Goal: Task Accomplishment & Management: Complete application form

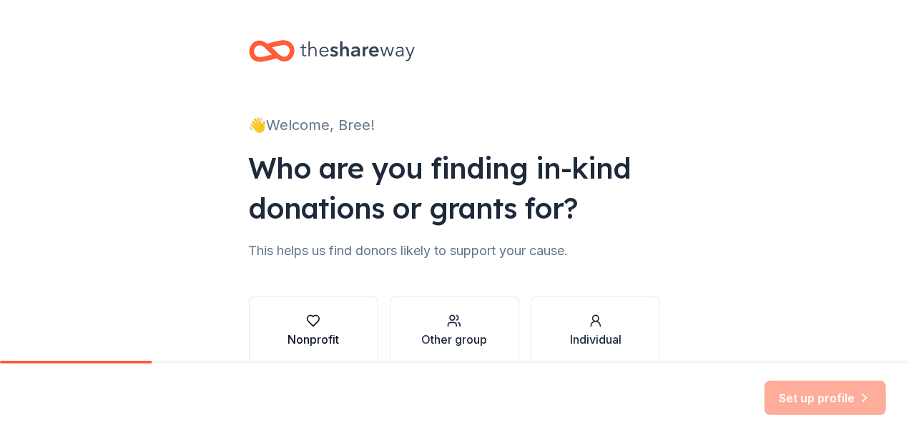
click at [317, 336] on div "Nonprofit" at bounding box center [312, 339] width 51 height 17
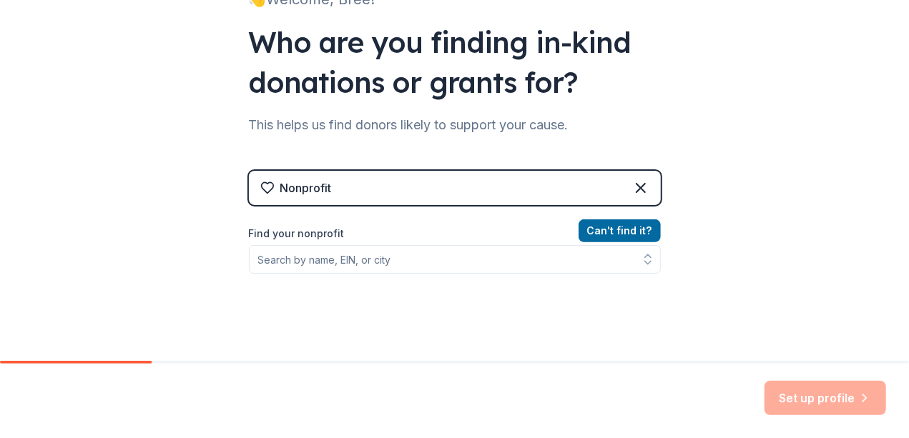
scroll to position [130, 0]
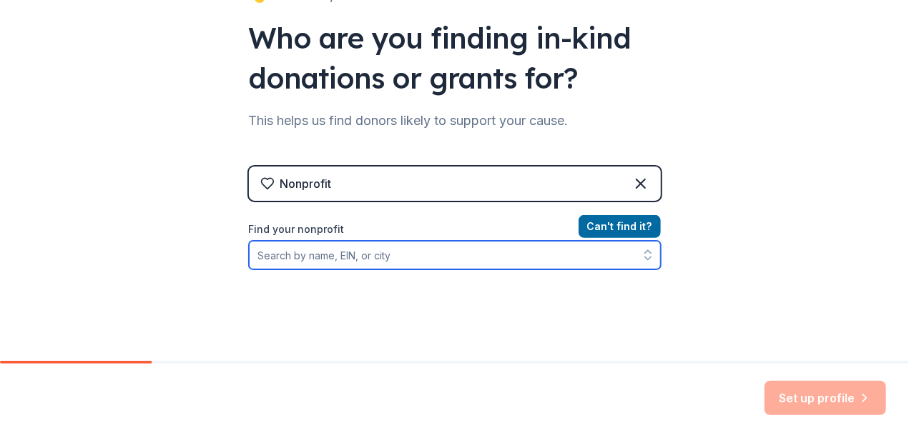
click at [428, 253] on input "Find your nonprofit" at bounding box center [455, 255] width 412 height 29
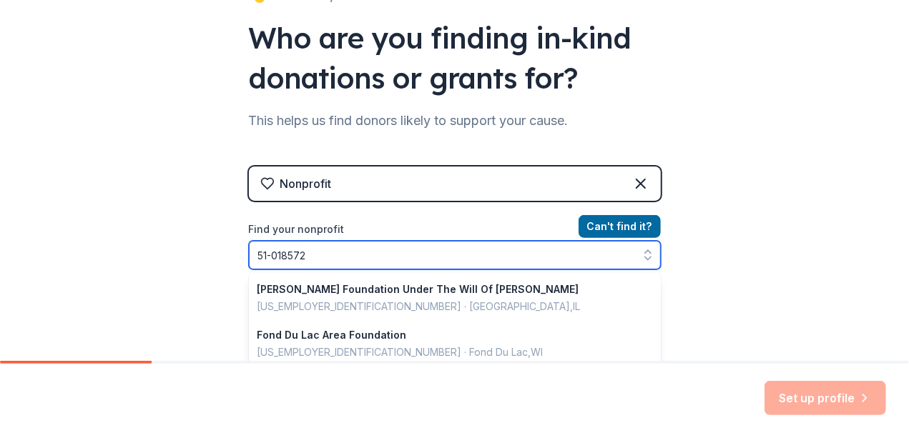
type input "[US_EMPLOYER_IDENTIFICATION_NUMBER]"
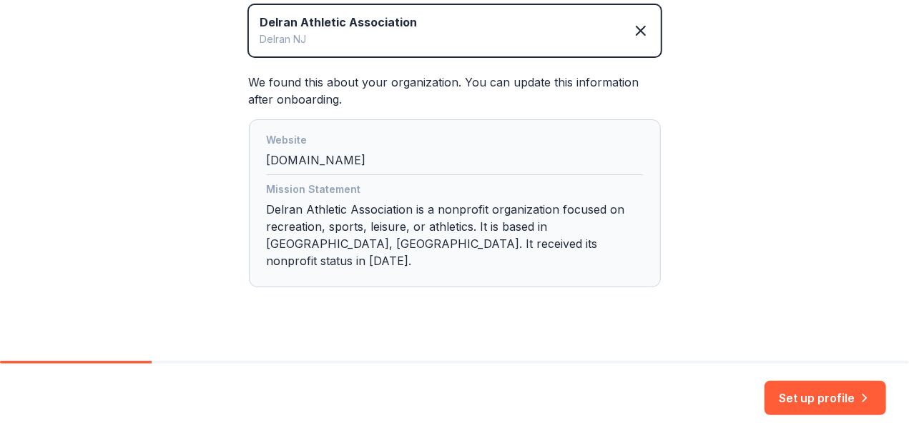
scroll to position [349, 0]
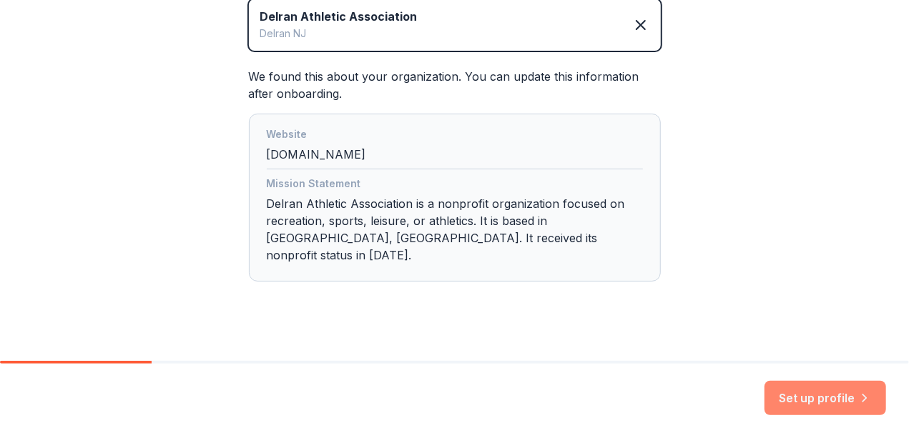
click at [809, 400] on button "Set up profile" at bounding box center [825, 398] width 122 height 34
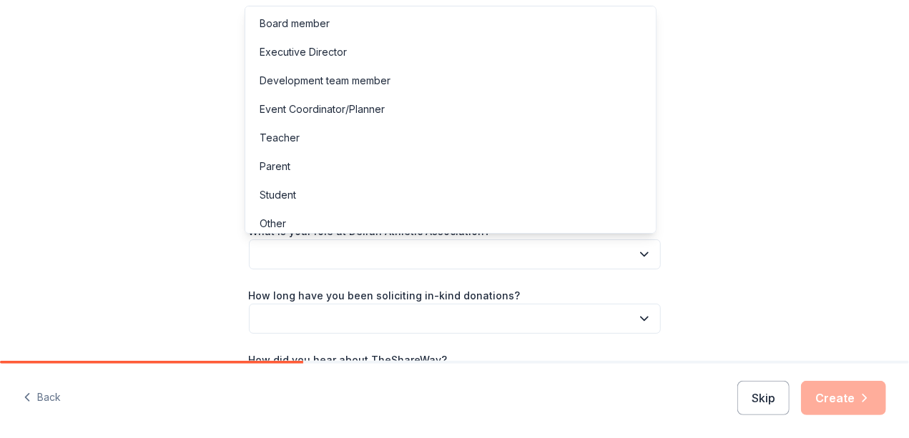
click at [642, 252] on icon "button" at bounding box center [644, 254] width 14 height 14
click at [293, 112] on div "Event Coordinator/Planner" at bounding box center [322, 109] width 125 height 17
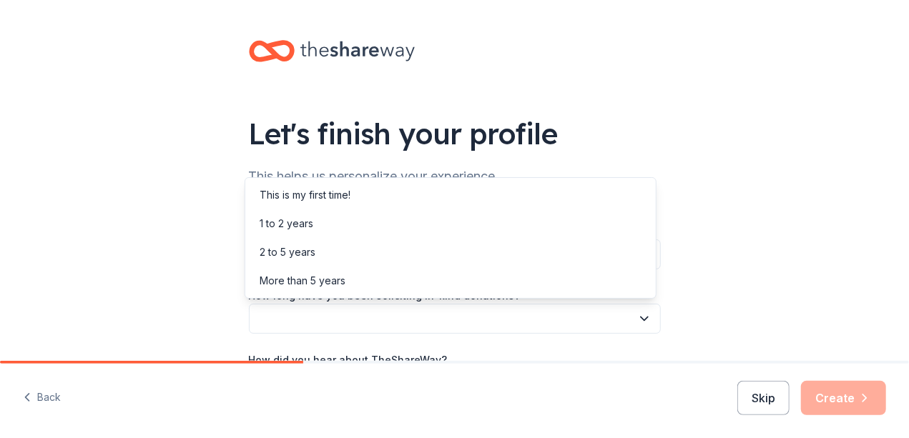
click at [637, 320] on icon "button" at bounding box center [644, 319] width 14 height 14
click at [300, 222] on div "1 to 2 years" at bounding box center [287, 223] width 54 height 17
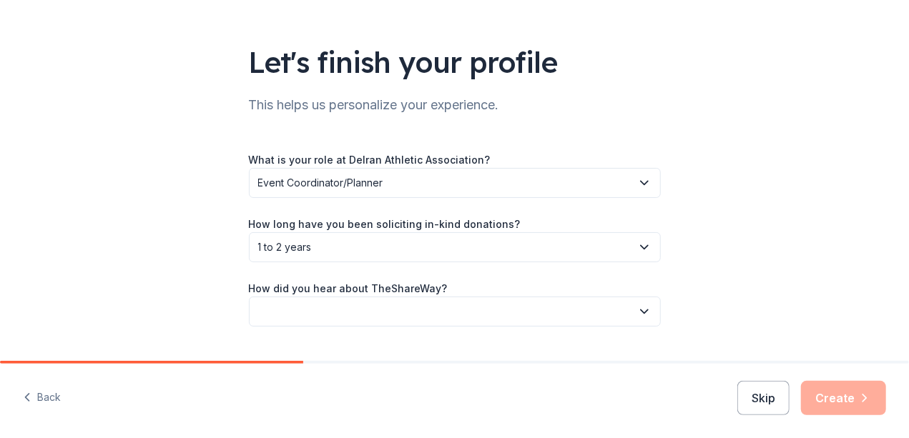
scroll to position [76, 0]
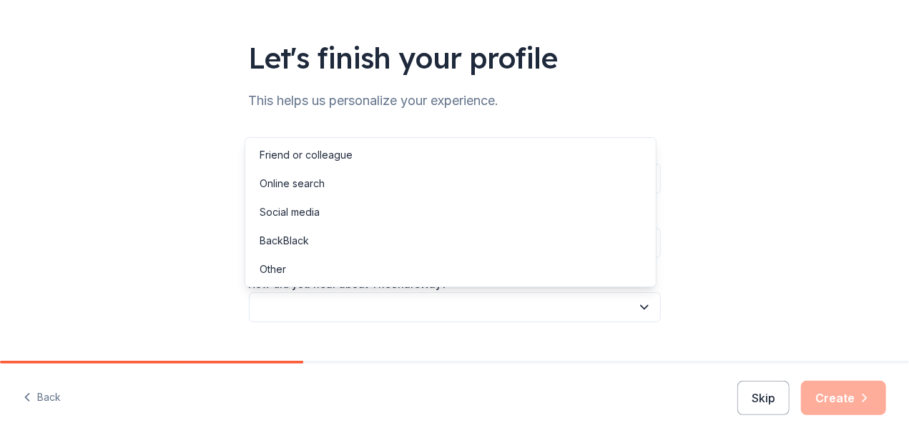
click at [641, 306] on icon "button" at bounding box center [644, 307] width 14 height 14
click at [315, 187] on div "Online search" at bounding box center [292, 183] width 65 height 17
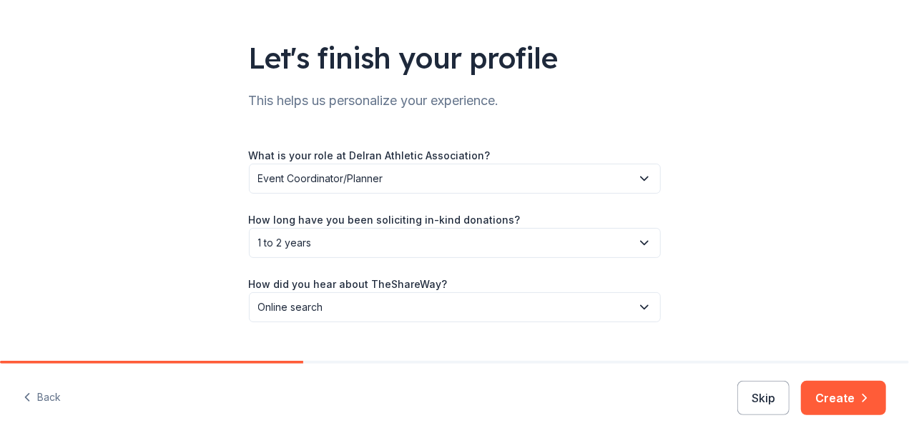
scroll to position [106, 0]
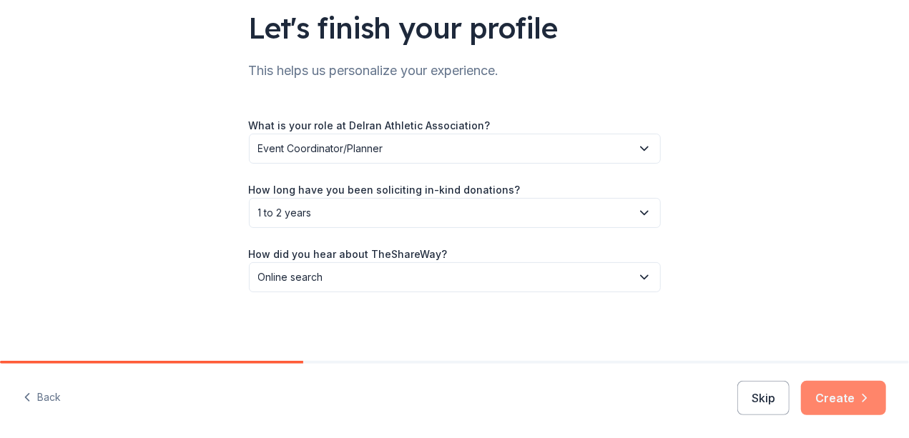
click at [835, 392] on button "Create" at bounding box center [843, 398] width 85 height 34
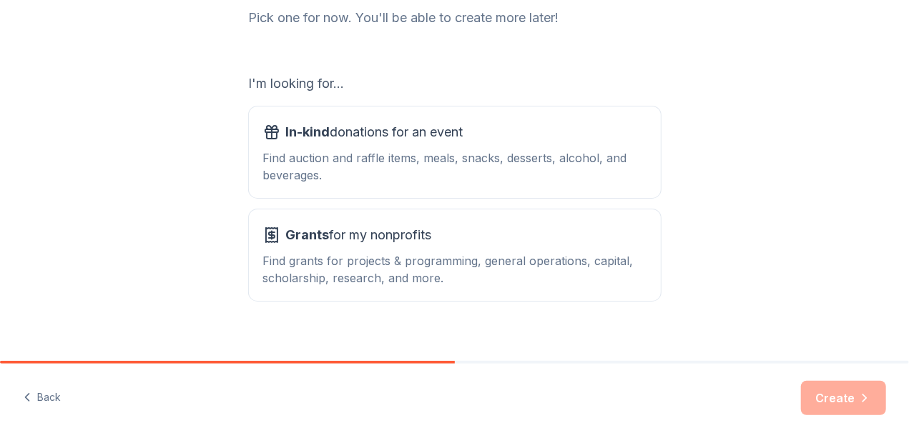
scroll to position [216, 0]
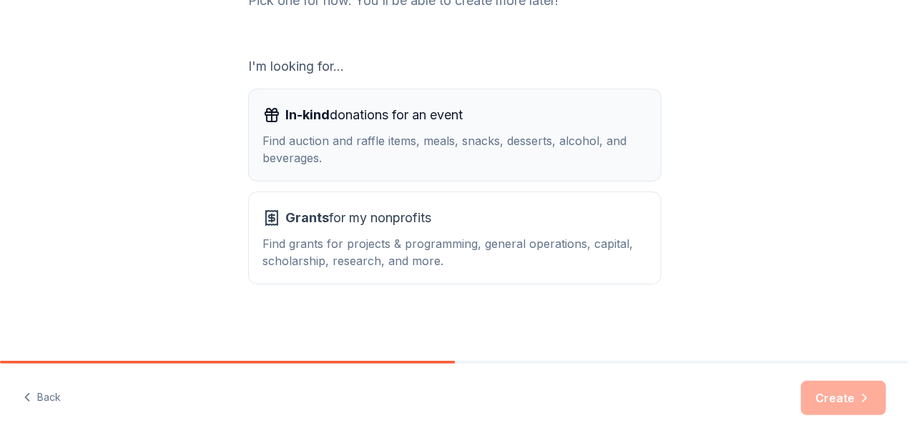
click at [459, 137] on div "Find auction and raffle items, meals, snacks, desserts, alcohol, and beverages." at bounding box center [454, 149] width 383 height 34
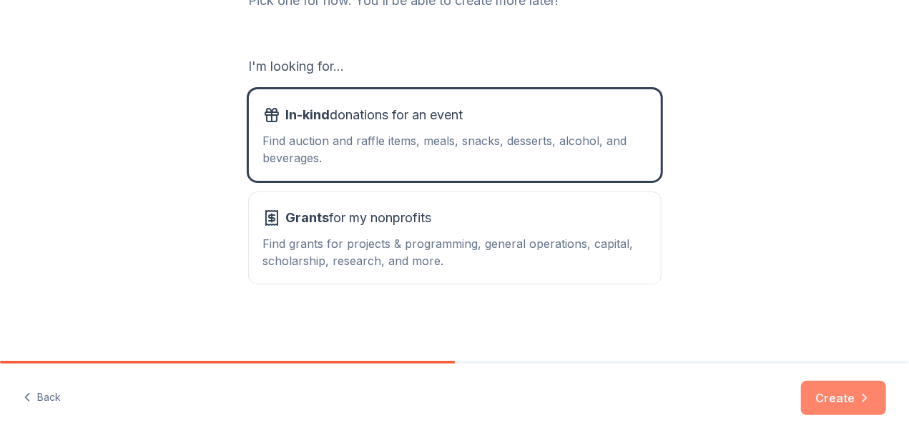
click at [838, 399] on button "Create" at bounding box center [843, 398] width 85 height 34
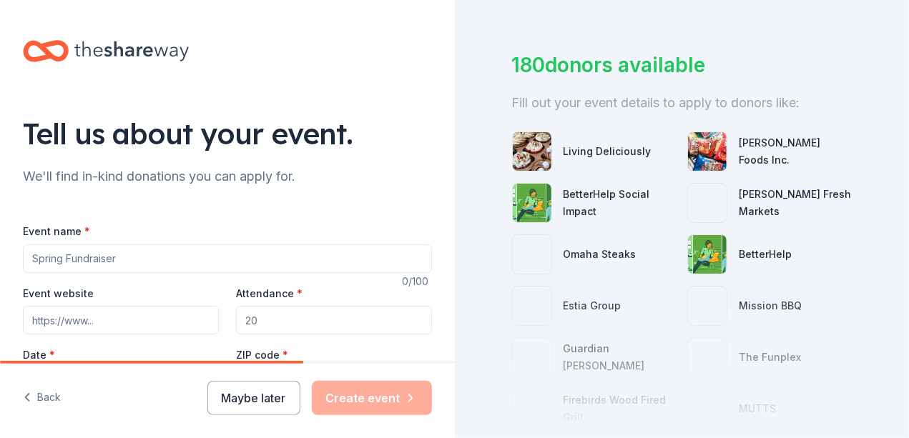
scroll to position [65, 0]
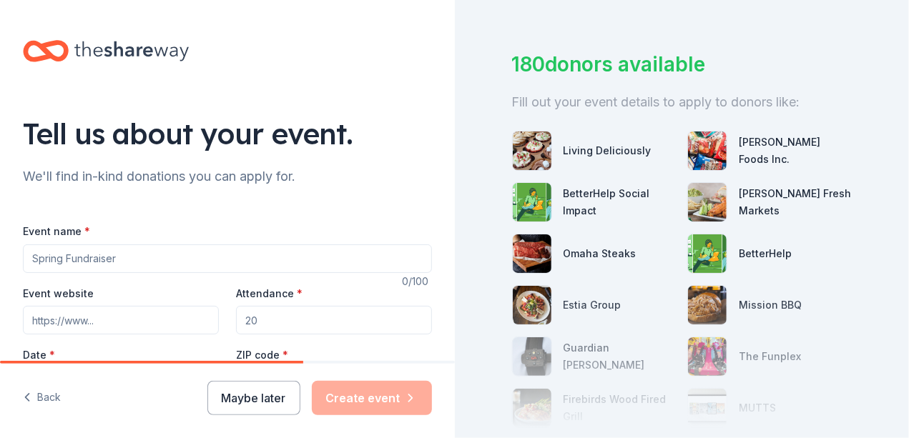
click at [134, 255] on input "Event name *" at bounding box center [227, 259] width 409 height 29
type input "2026 Delran 12U Cooperstown Baseball Bag Bingo and Basket Raffle"
click at [269, 320] on input "Attendance *" at bounding box center [334, 320] width 196 height 29
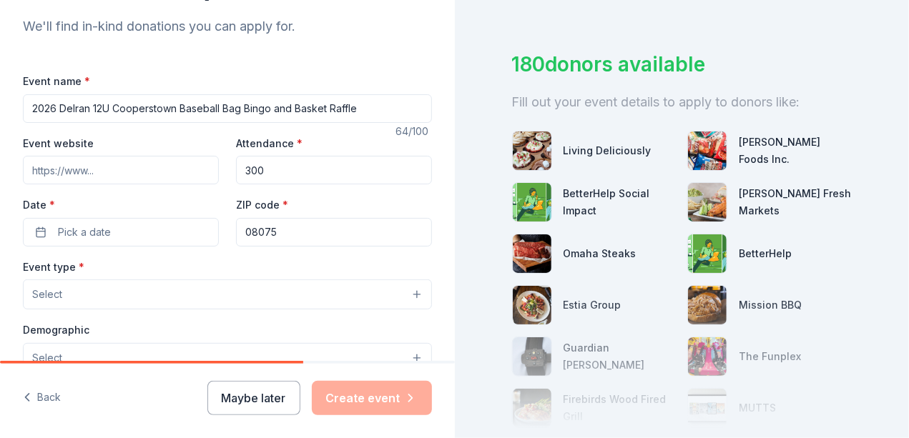
scroll to position [169, 0]
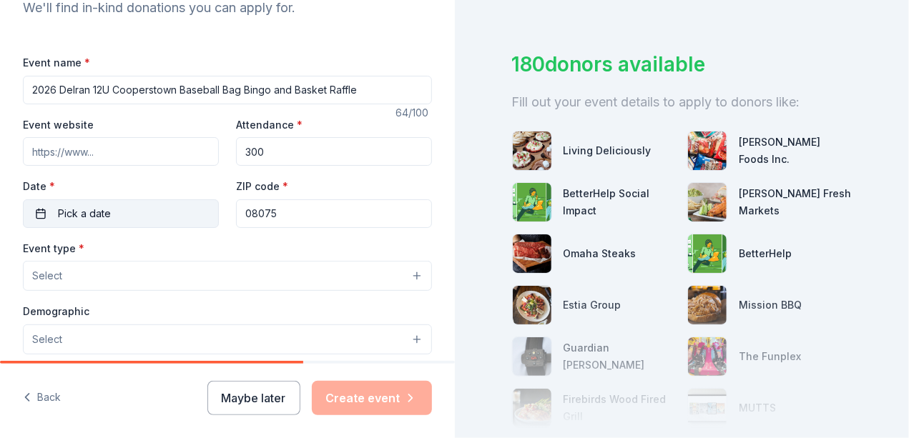
type input "300"
click at [109, 205] on span "Pick a date" at bounding box center [84, 213] width 53 height 17
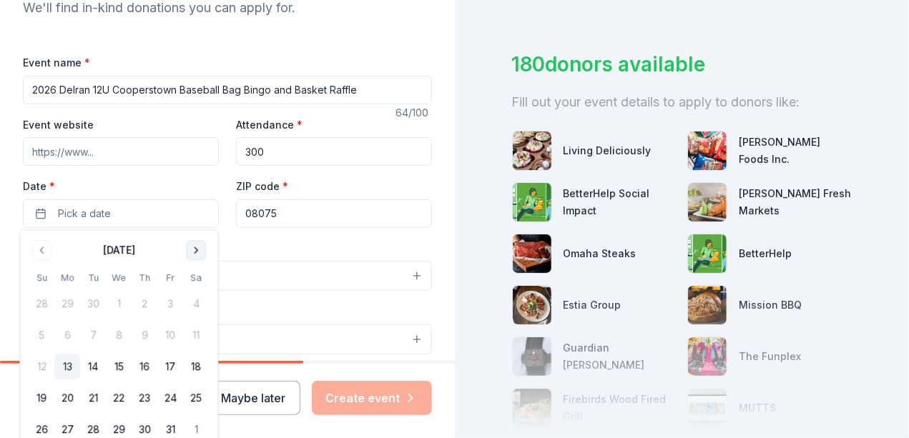
click at [196, 252] on button "Go to next month" at bounding box center [196, 250] width 20 height 20
click at [193, 306] on button "7" at bounding box center [196, 305] width 26 height 26
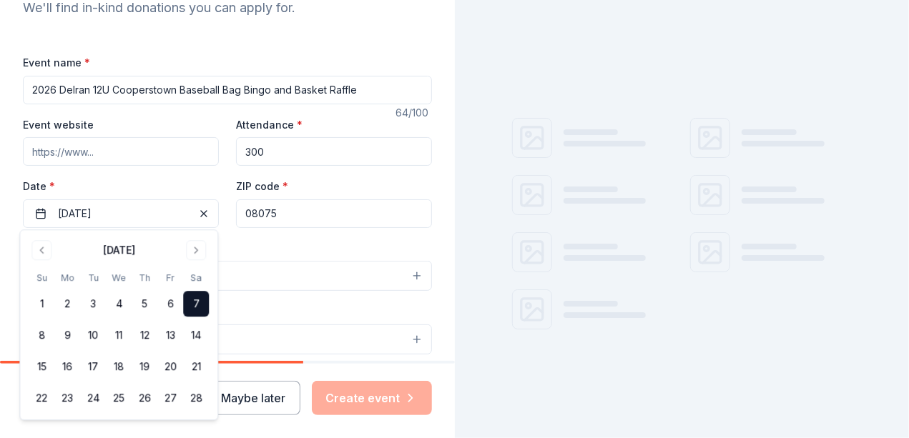
scroll to position [65, 0]
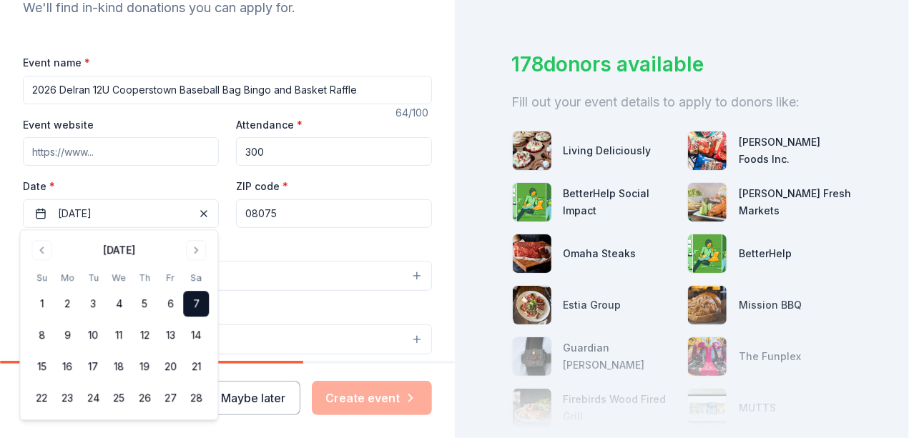
click at [257, 316] on div "Demographic Select" at bounding box center [227, 328] width 409 height 52
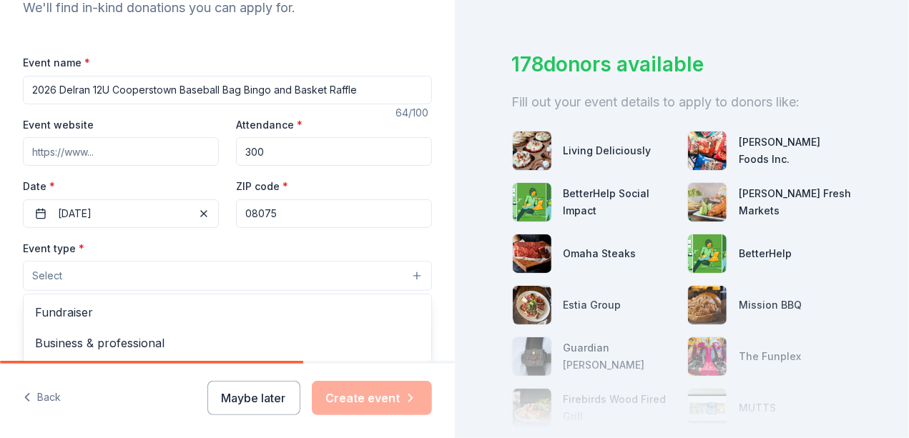
click at [408, 277] on button "Select" at bounding box center [227, 276] width 409 height 30
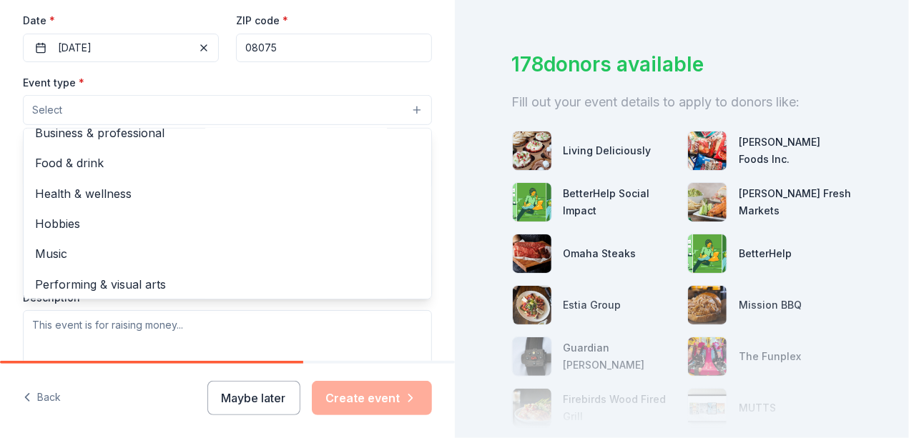
scroll to position [46, 0]
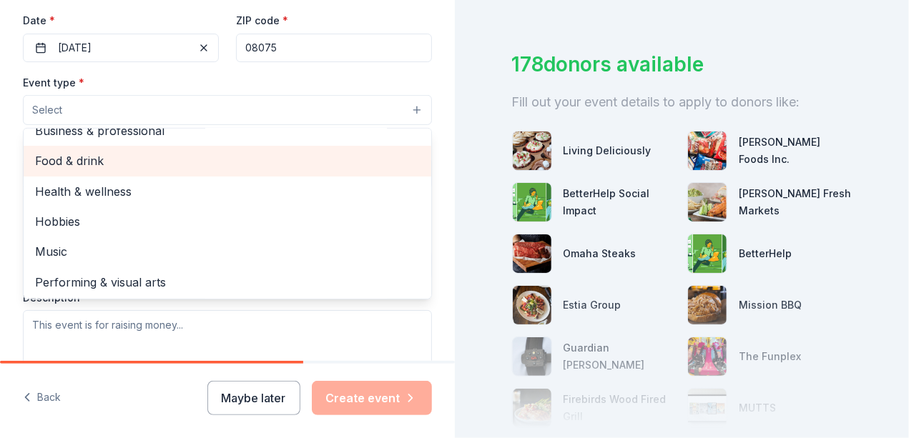
click at [102, 162] on span "Food & drink" at bounding box center [227, 161] width 385 height 19
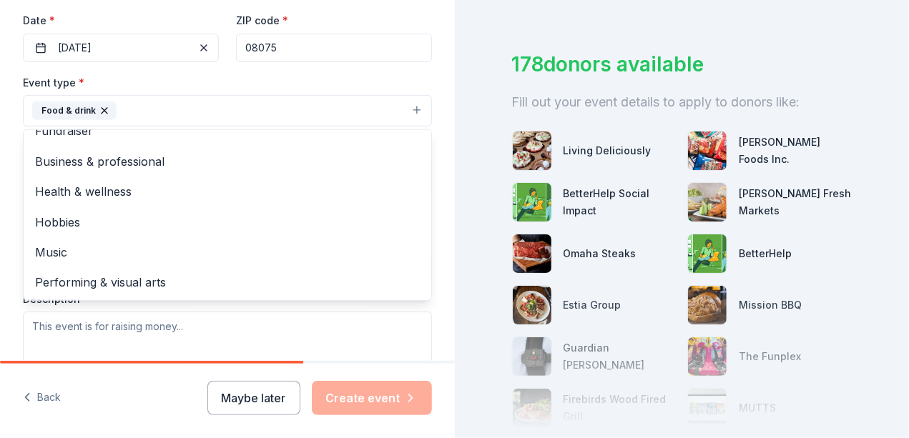
scroll to position [0, 0]
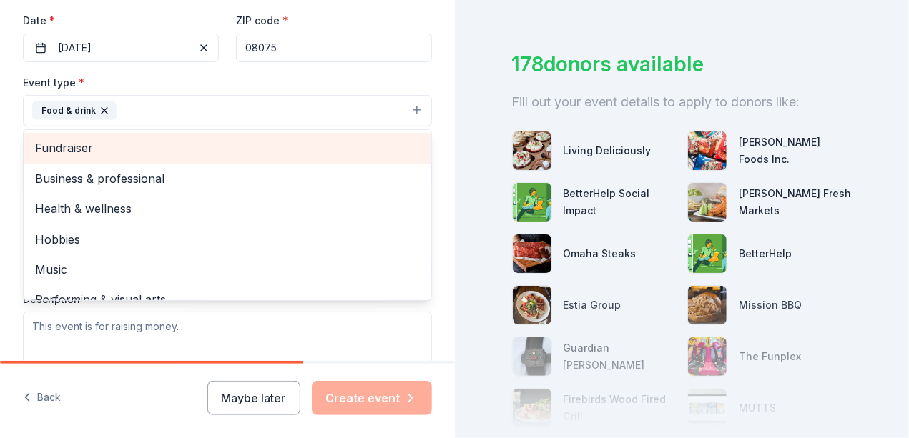
click at [79, 144] on span "Fundraiser" at bounding box center [227, 148] width 385 height 19
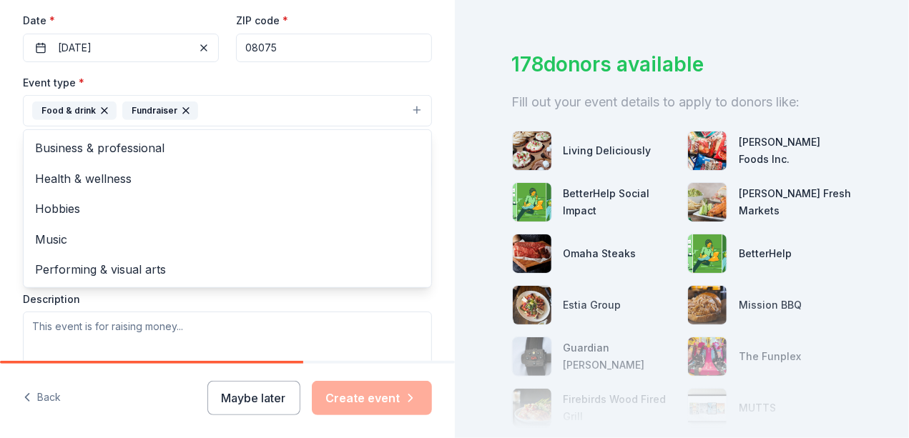
click at [102, 109] on icon "button" at bounding box center [105, 111] width 6 height 6
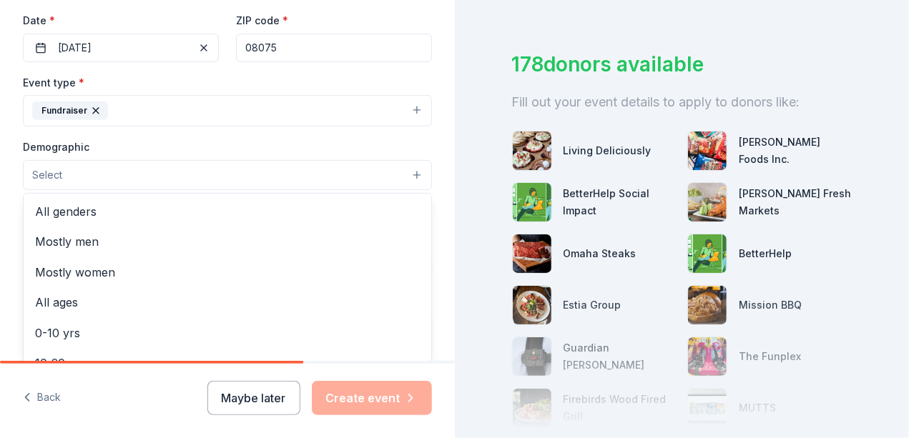
click at [409, 170] on button "Select" at bounding box center [227, 175] width 409 height 30
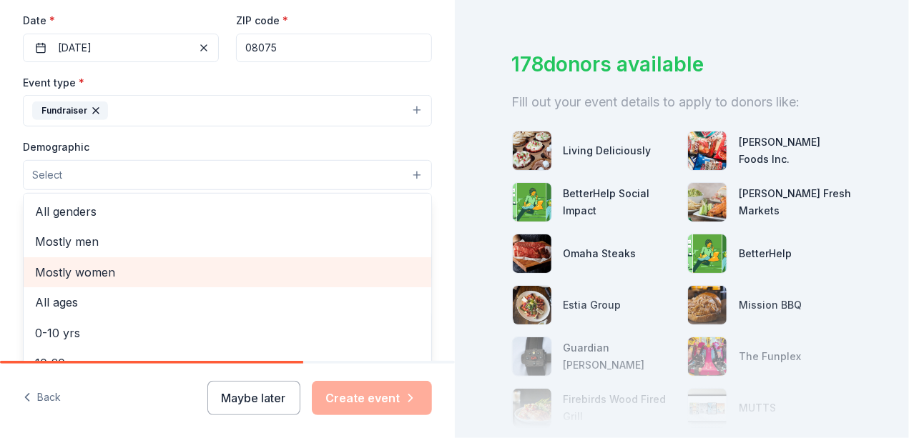
click at [119, 270] on span "Mostly women" at bounding box center [227, 272] width 385 height 19
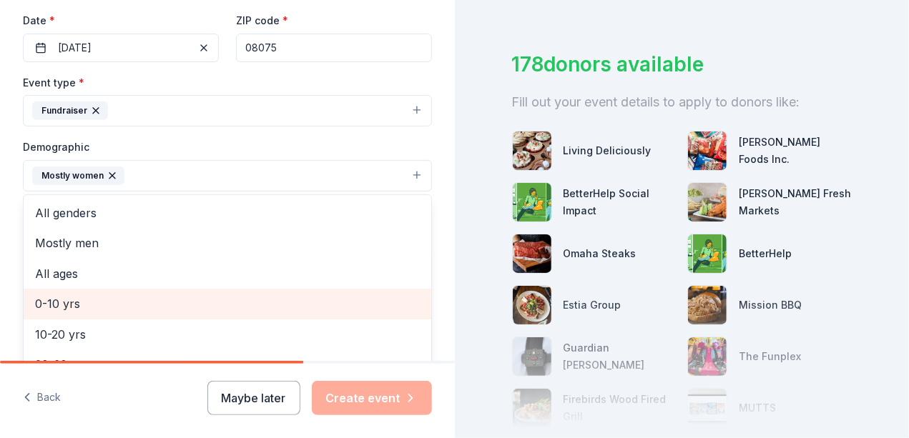
drag, startPoint x: 413, startPoint y: 250, endPoint x: 403, endPoint y: 310, distance: 60.9
click at [403, 310] on div "All genders Mostly men All ages 0-10 yrs 10-20 yrs 20-30 yrs 30-40 yrs 40-50 yr…" at bounding box center [227, 280] width 409 height 172
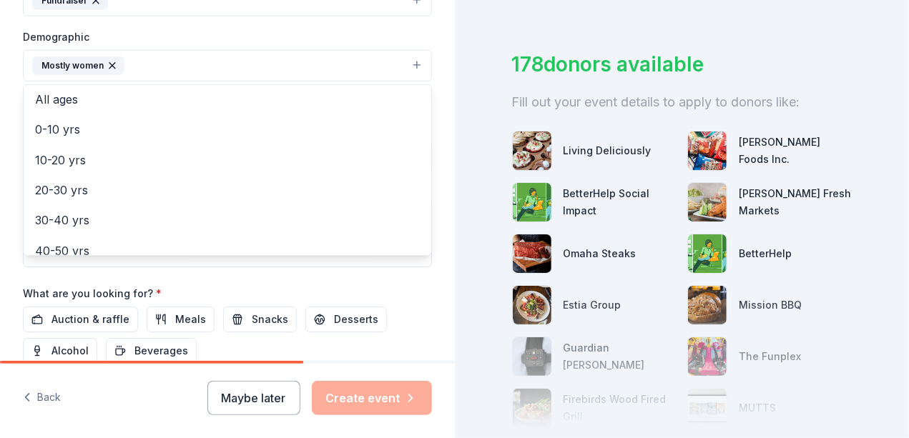
scroll to position [66, 0]
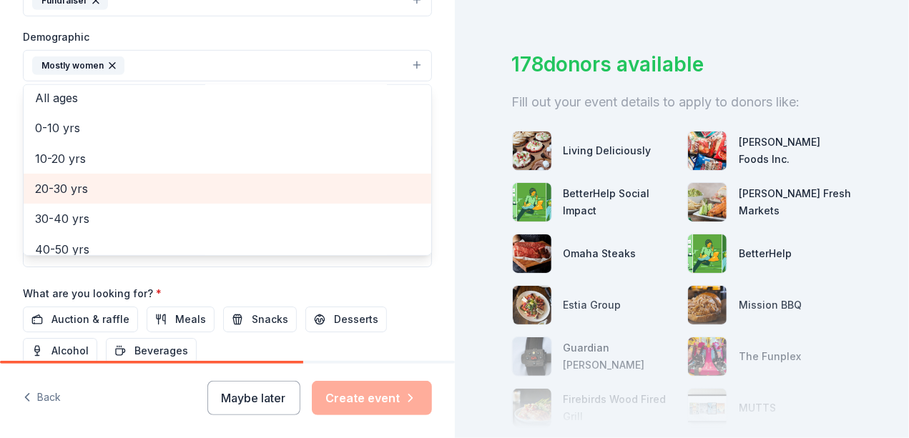
click at [63, 186] on span "20-30 yrs" at bounding box center [227, 188] width 385 height 19
click at [66, 183] on span "30-40 yrs" at bounding box center [227, 188] width 385 height 19
click at [63, 187] on span "40-50 yrs" at bounding box center [227, 188] width 385 height 19
click at [63, 187] on span "50-60 yrs" at bounding box center [227, 188] width 385 height 19
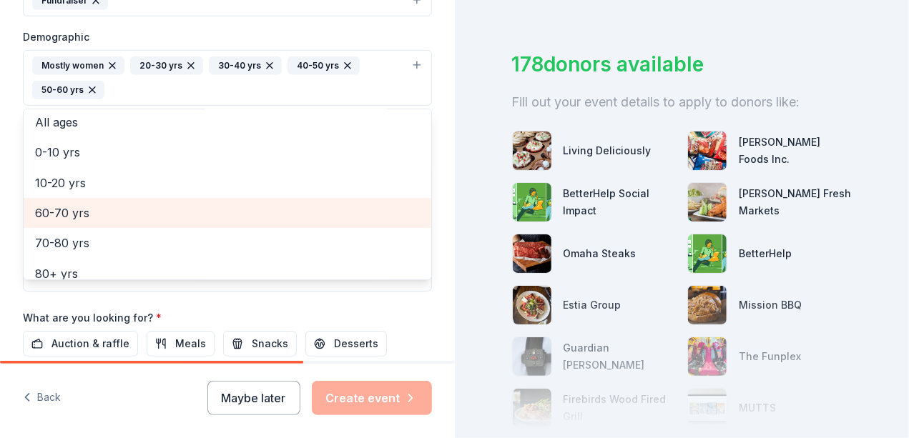
click at [76, 206] on span "60-70 yrs" at bounding box center [227, 213] width 385 height 19
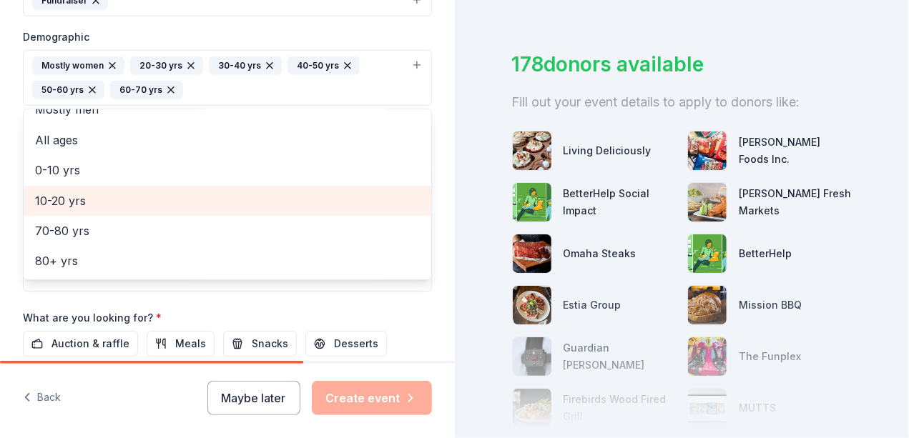
scroll to position [47, 0]
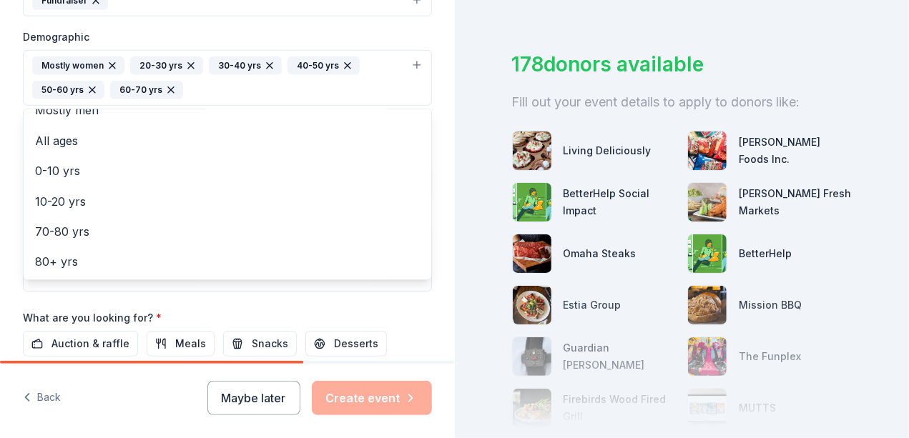
click at [183, 285] on div "Event type * Fundraiser Demographic Mostly women 20-30 yrs 30-40 yrs 40-50 yrs …" at bounding box center [227, 128] width 409 height 328
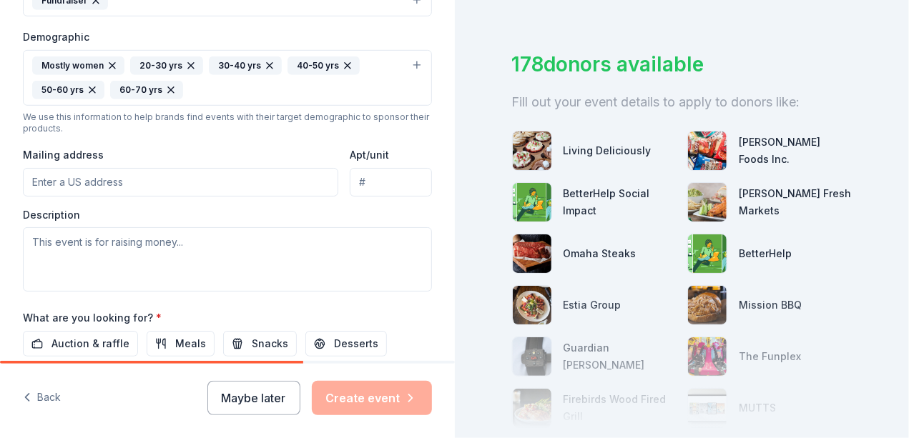
click at [124, 177] on input "Mailing address" at bounding box center [180, 182] width 315 height 29
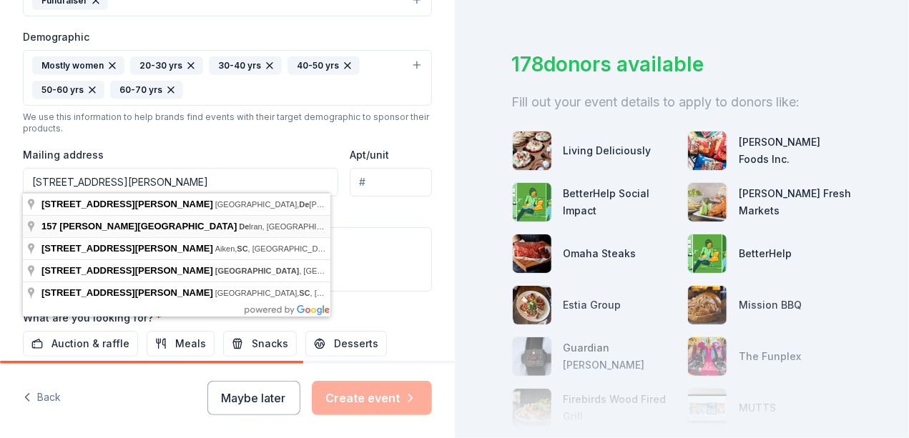
type input "157 Westover Drive, Delran, NJ, 08075"
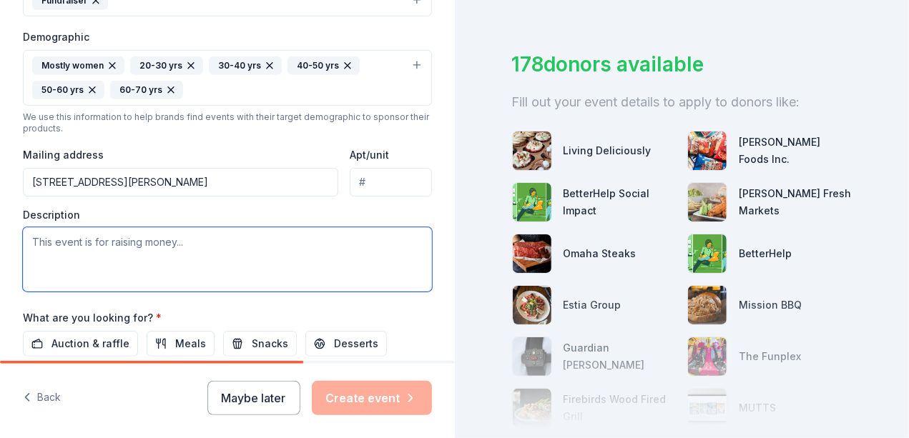
click at [169, 243] on textarea at bounding box center [227, 259] width 409 height 64
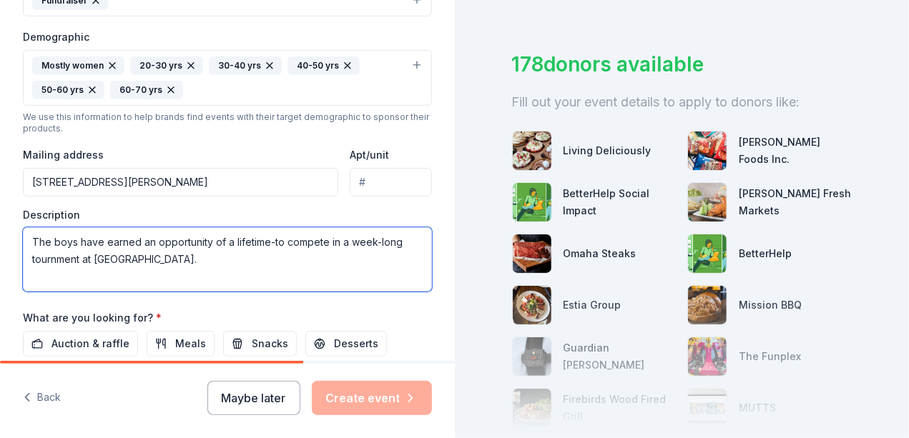
drag, startPoint x: 51, startPoint y: 256, endPoint x: 41, endPoint y: 255, distance: 10.1
click at [41, 255] on textarea "The boys have earned an opportunity of a lifetime-to compete in a week-long tou…" at bounding box center [227, 259] width 409 height 64
click at [56, 255] on textarea "The boys have earned an opportunity of a lifetime-to compete in a week-long tou…" at bounding box center [227, 259] width 409 height 64
click at [250, 256] on textarea "The boys have earned an opportunity of a lifetime-to compete in a week-long tou…" at bounding box center [227, 259] width 409 height 64
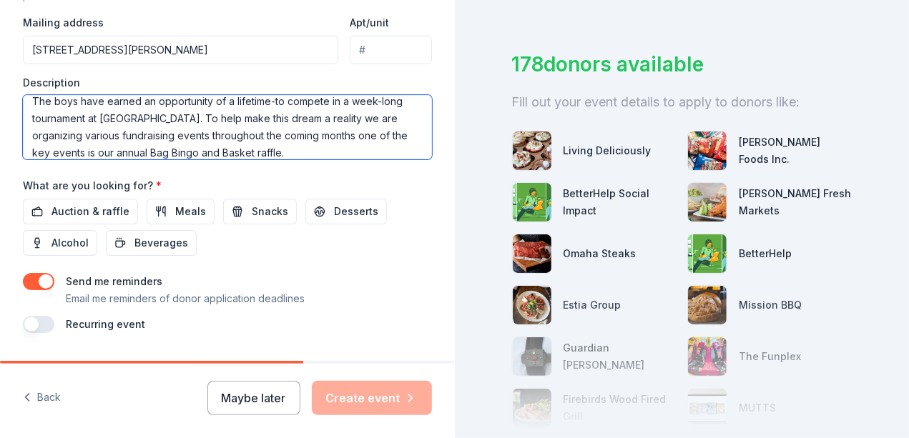
scroll to position [581, 0]
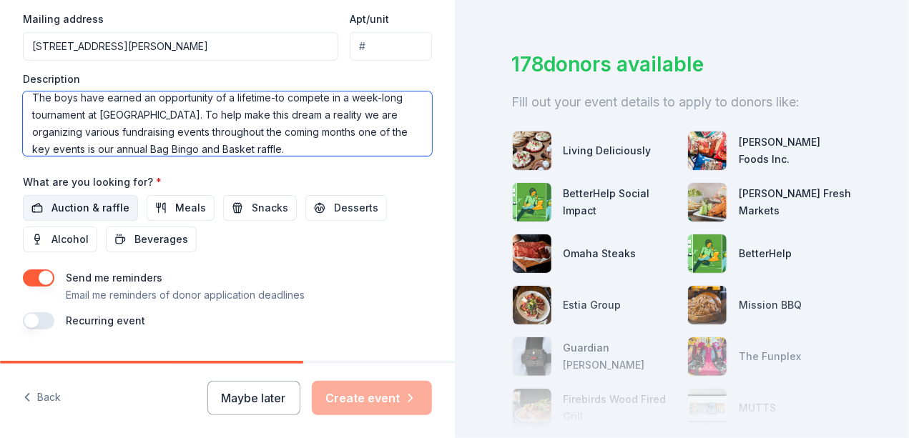
type textarea "The boys have earned an opportunity of a lifetime-to compete in a week-long tou…"
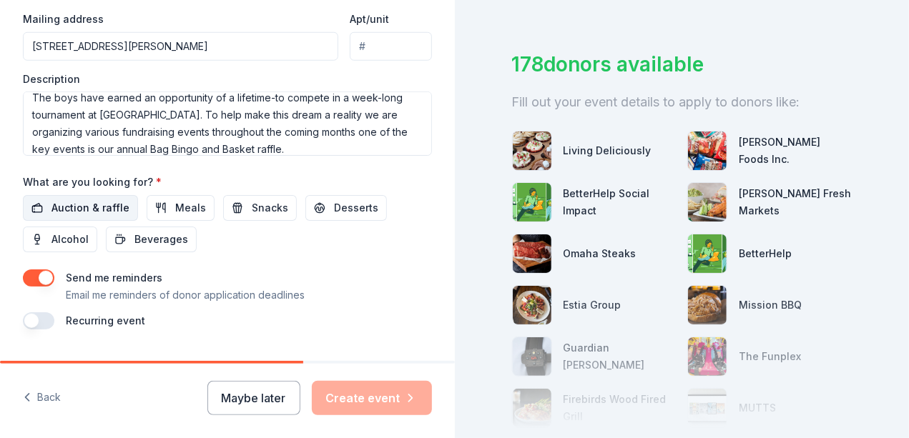
click at [102, 207] on span "Auction & raffle" at bounding box center [90, 207] width 78 height 17
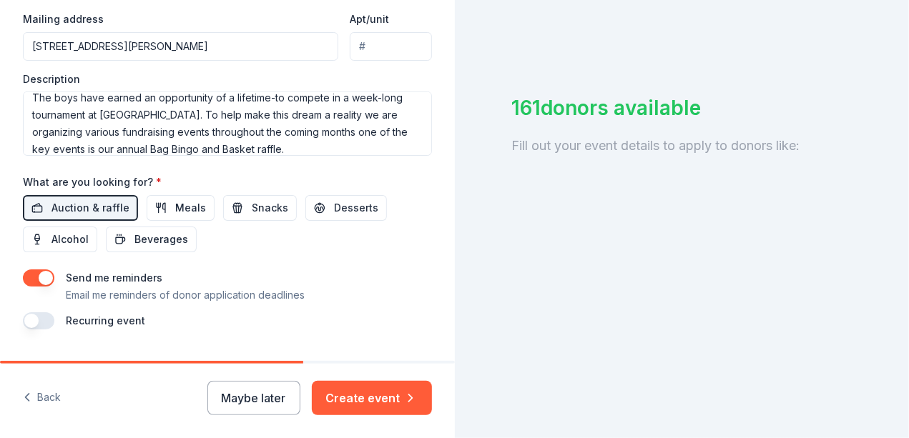
scroll to position [65, 0]
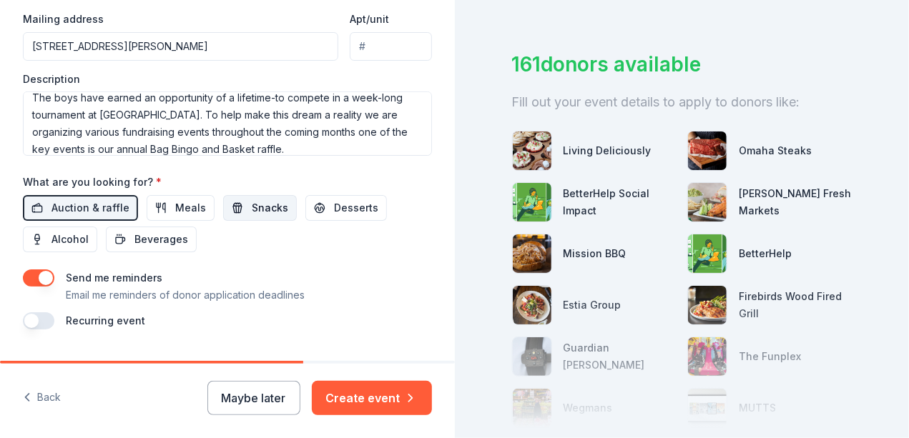
click at [260, 199] on span "Snacks" at bounding box center [270, 207] width 36 height 17
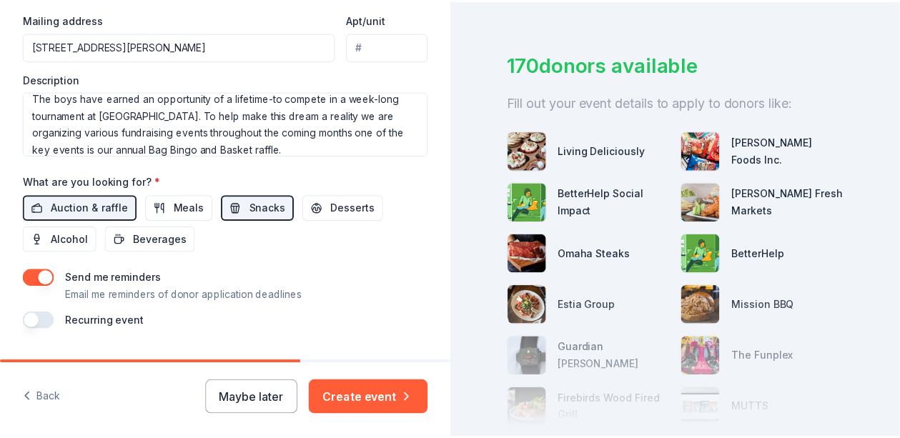
scroll to position [613, 0]
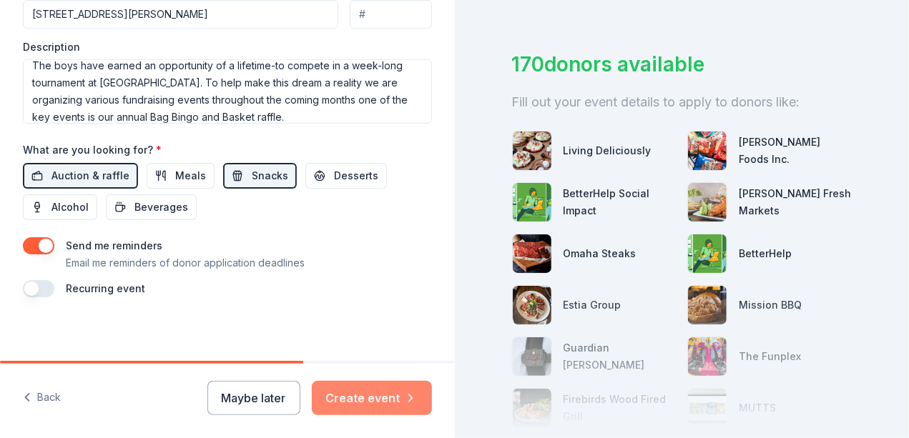
click at [379, 399] on button "Create event" at bounding box center [372, 398] width 120 height 34
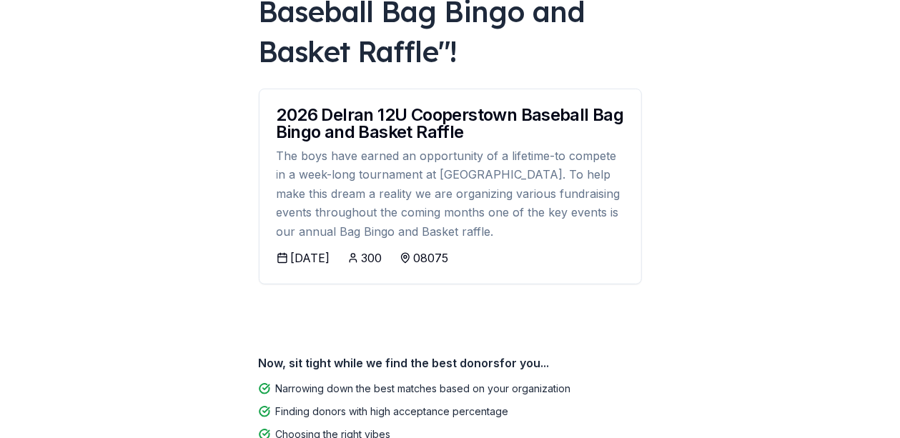
scroll to position [183, 0]
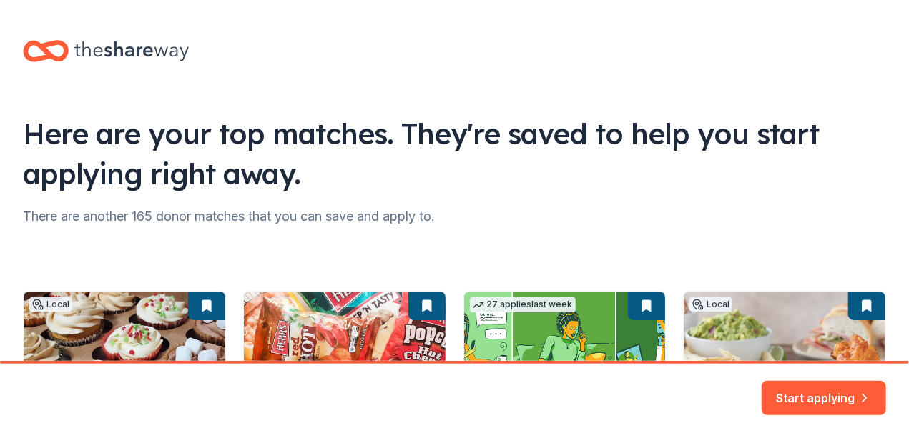
drag, startPoint x: 904, startPoint y: 173, endPoint x: 904, endPoint y: 315, distance: 141.6
click at [904, 315] on html "Here are your top matches. They're saved to help you start applying right away.…" at bounding box center [454, 219] width 909 height 438
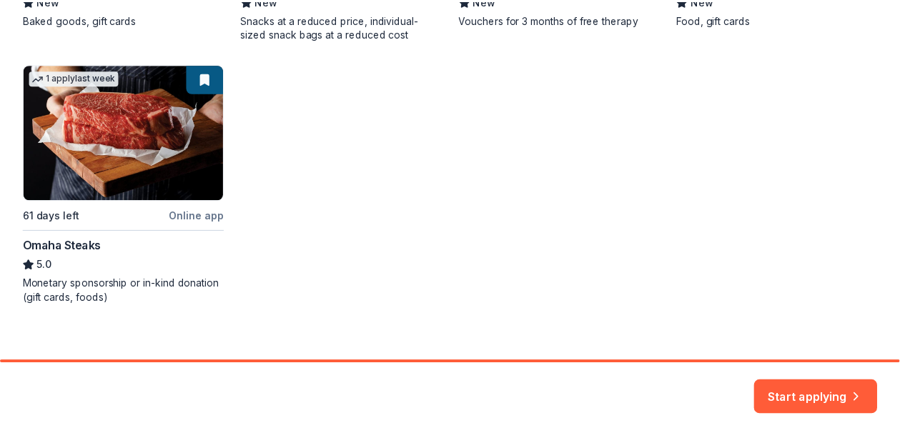
scroll to position [504, 0]
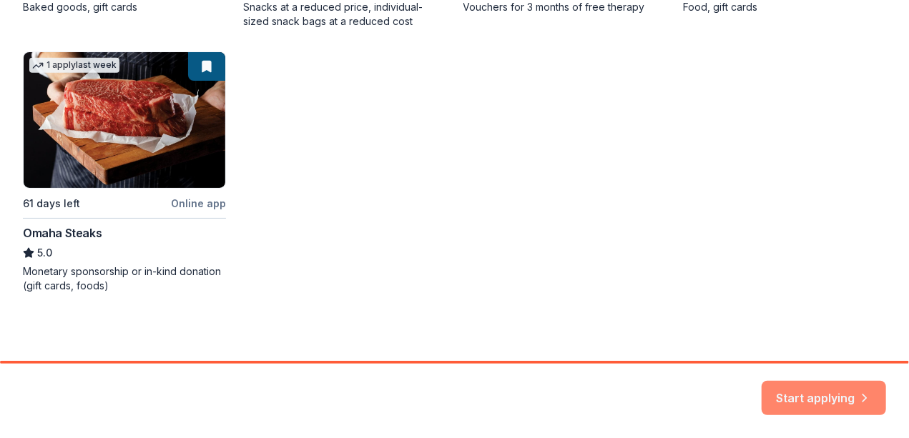
click at [804, 389] on button "Start applying" at bounding box center [824, 390] width 124 height 34
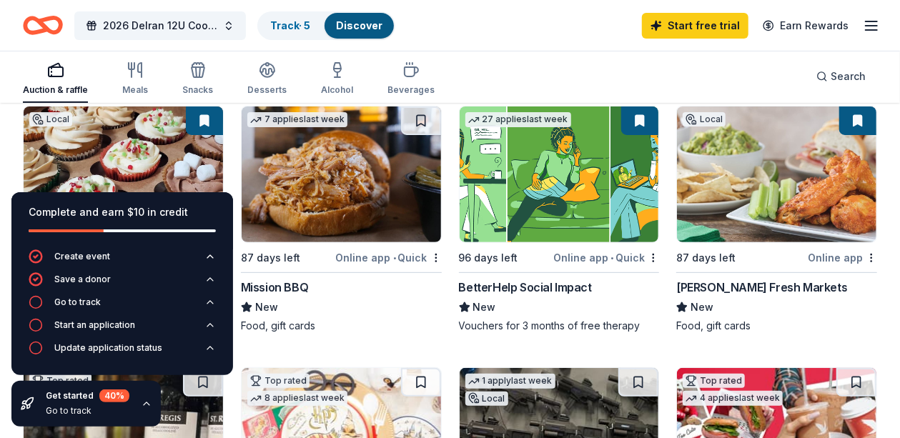
scroll to position [164, 0]
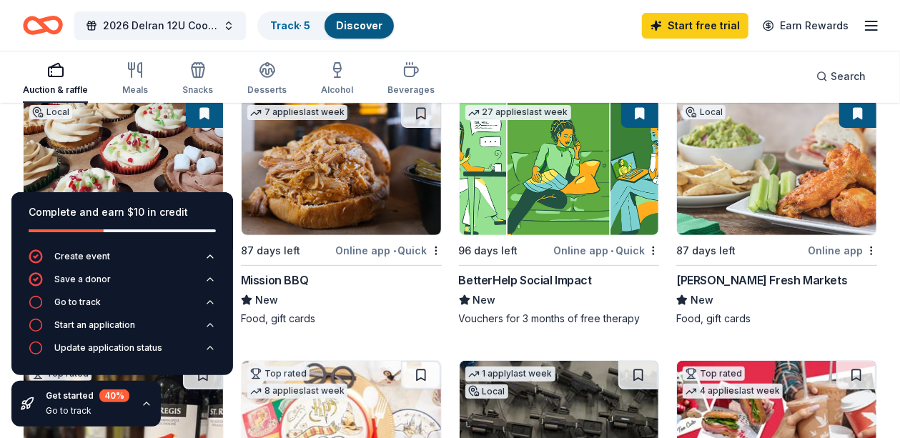
click at [359, 205] on img at bounding box center [341, 167] width 199 height 136
click at [209, 212] on div "Complete and earn $10 in credit" at bounding box center [122, 212] width 187 height 17
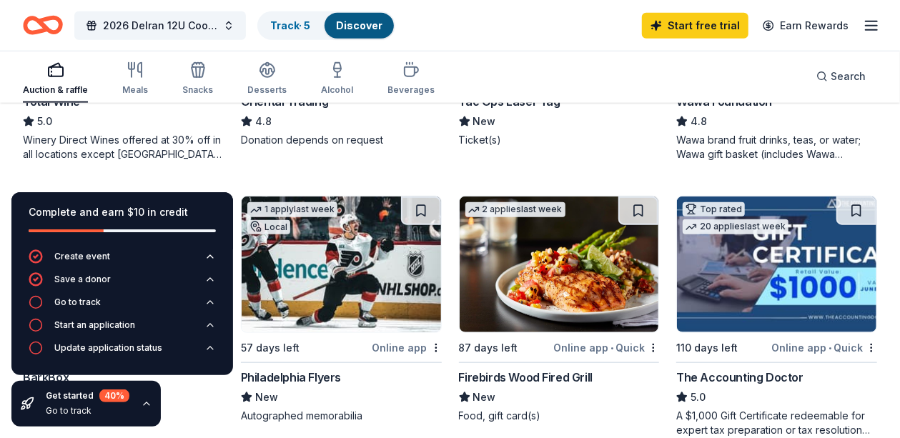
scroll to position [578, 0]
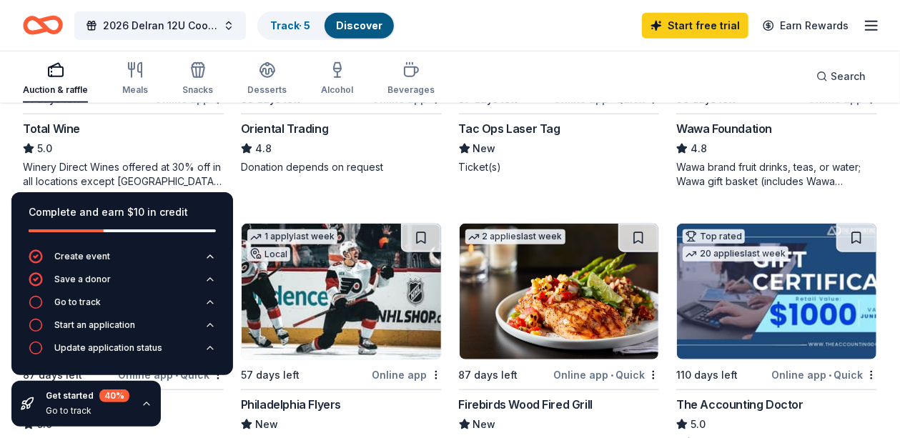
click at [67, 127] on div "Total Wine" at bounding box center [51, 128] width 57 height 17
drag, startPoint x: 900, startPoint y: 157, endPoint x: 900, endPoint y: 183, distance: 25.7
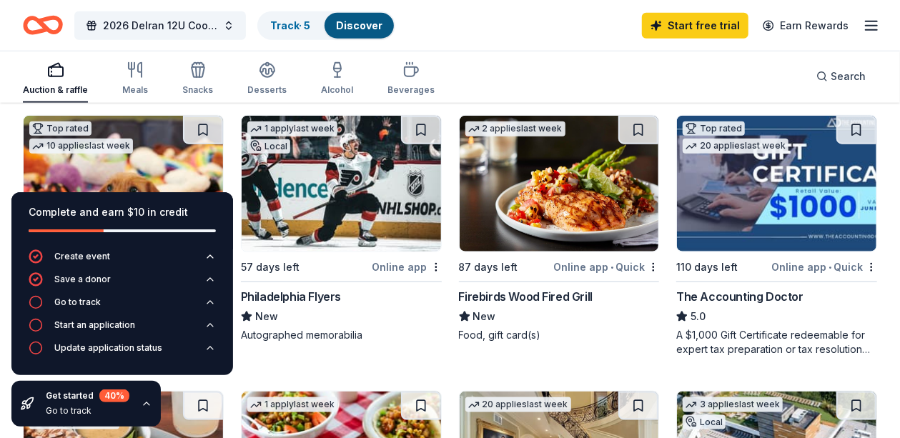
scroll to position [719, 0]
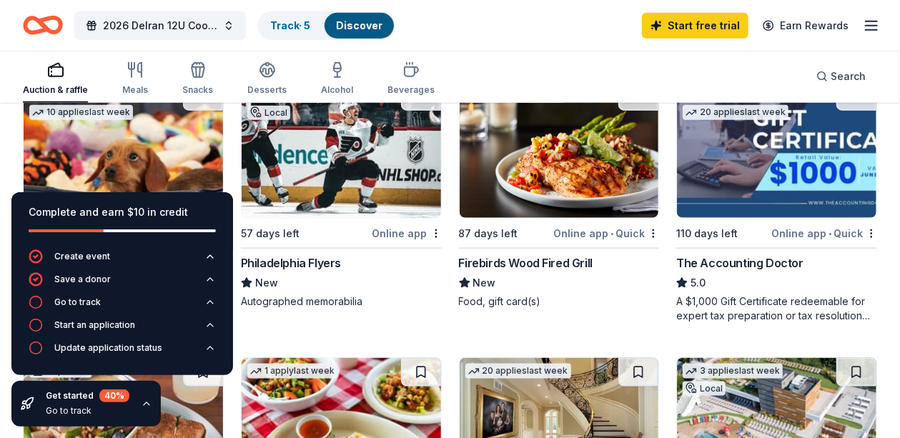
click at [200, 216] on div "Complete and earn $10 in credit" at bounding box center [122, 212] width 187 height 17
click at [27, 212] on div "Complete and earn $10 in credit" at bounding box center [122, 220] width 222 height 57
click at [36, 303] on icon "button" at bounding box center [36, 302] width 14 height 14
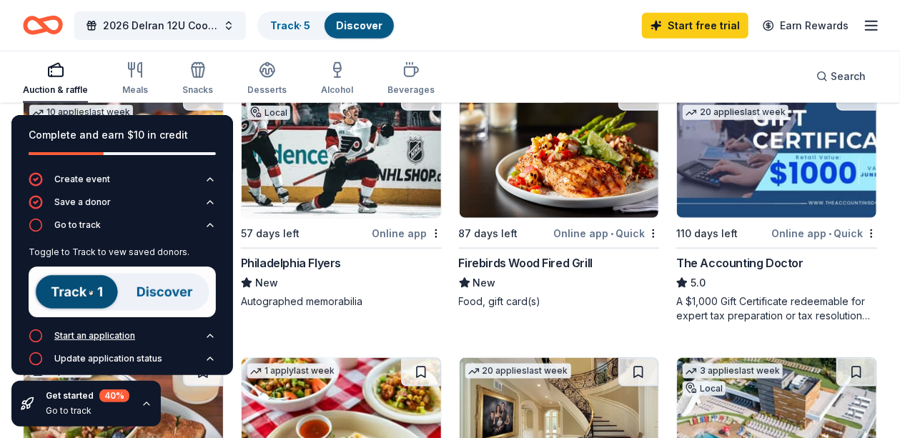
click at [30, 333] on circle "button" at bounding box center [36, 336] width 12 height 12
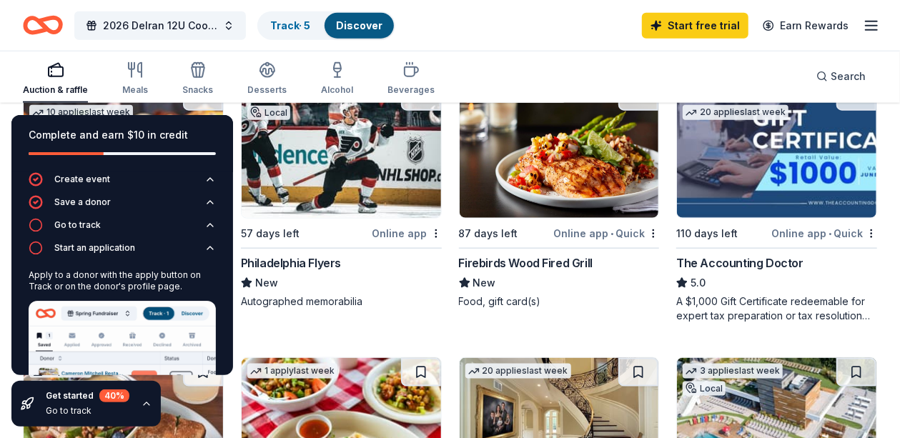
click at [216, 126] on div "Complete and earn $10 in credit" at bounding box center [122, 143] width 222 height 57
click at [207, 250] on icon "button" at bounding box center [210, 248] width 6 height 3
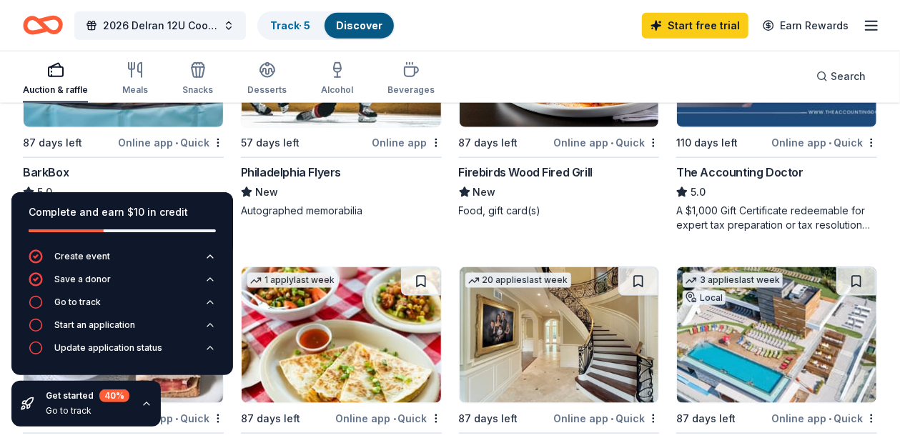
scroll to position [803, 0]
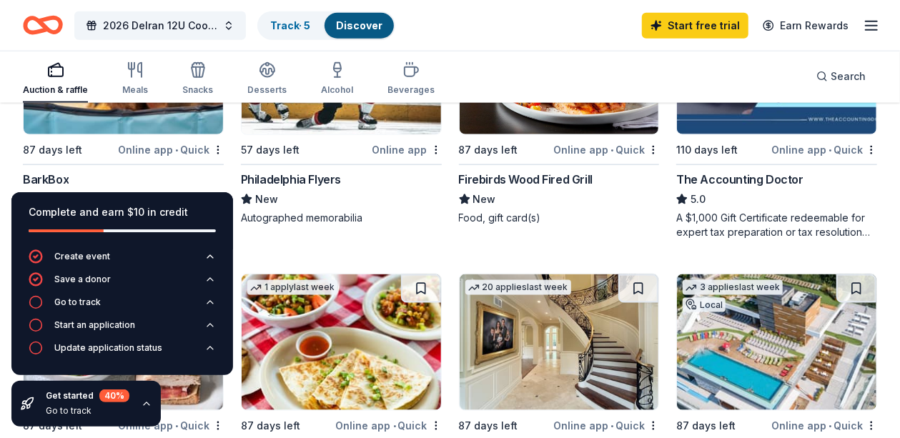
click at [333, 123] on img at bounding box center [341, 67] width 199 height 136
click at [395, 147] on div "Online app" at bounding box center [407, 150] width 69 height 18
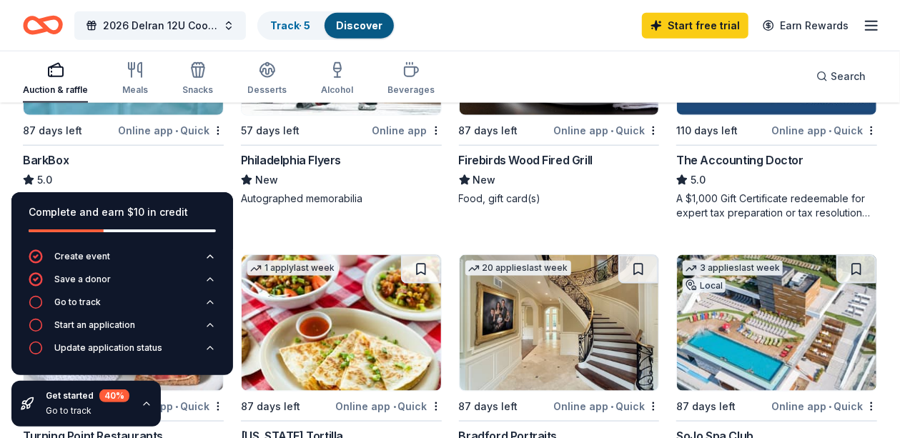
scroll to position [815, 0]
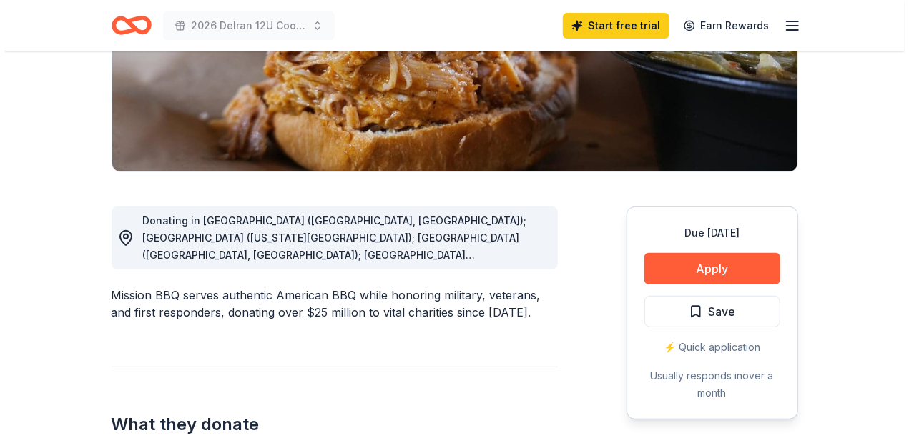
scroll to position [276, 0]
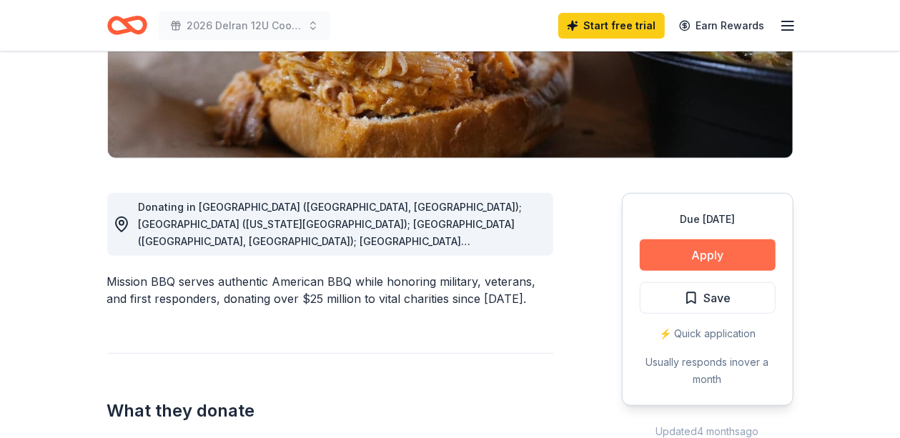
click at [601, 255] on button "Apply" at bounding box center [708, 255] width 136 height 31
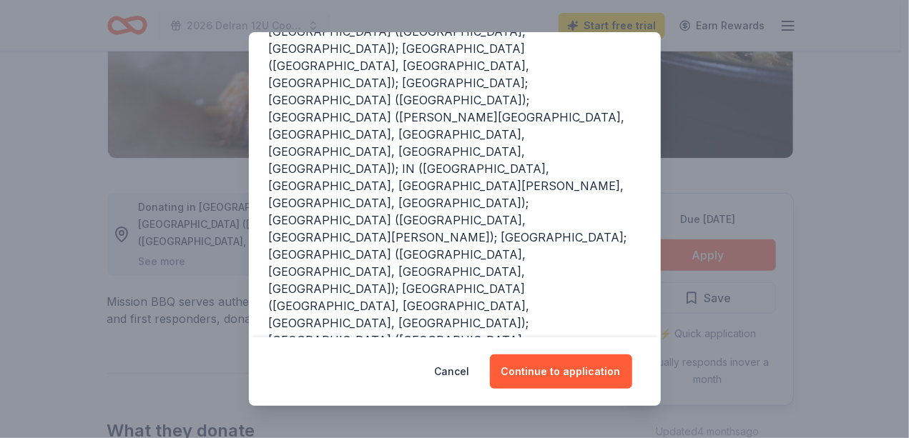
scroll to position [243, 0]
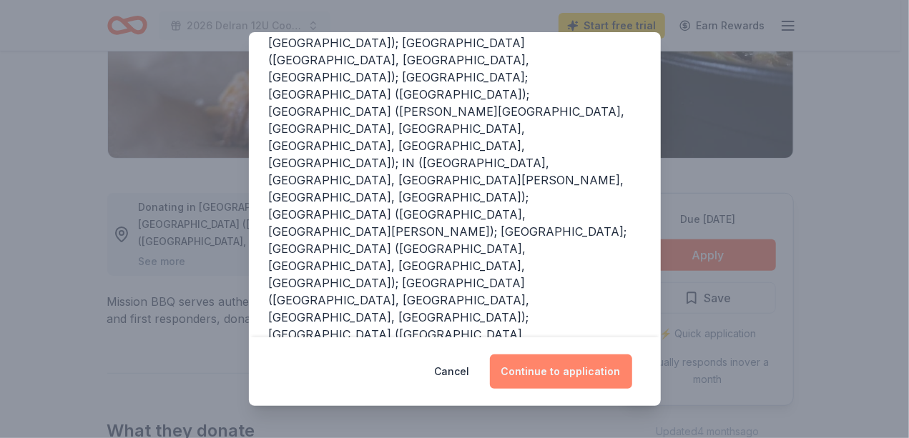
click at [546, 343] on button "Continue to application" at bounding box center [561, 372] width 142 height 34
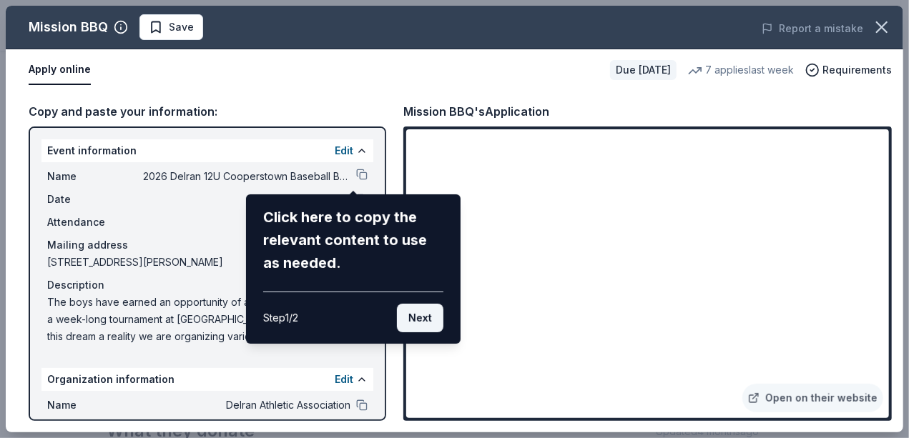
click at [418, 320] on button "Next" at bounding box center [420, 318] width 46 height 29
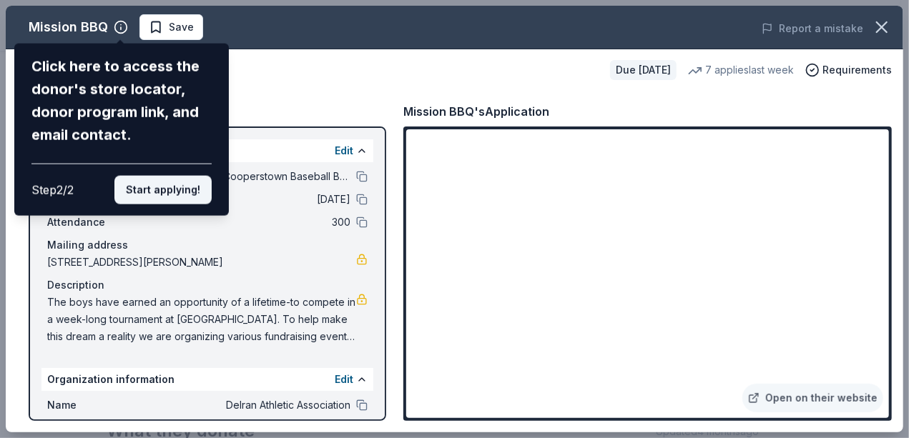
click at [170, 190] on button "Start applying!" at bounding box center [162, 190] width 97 height 29
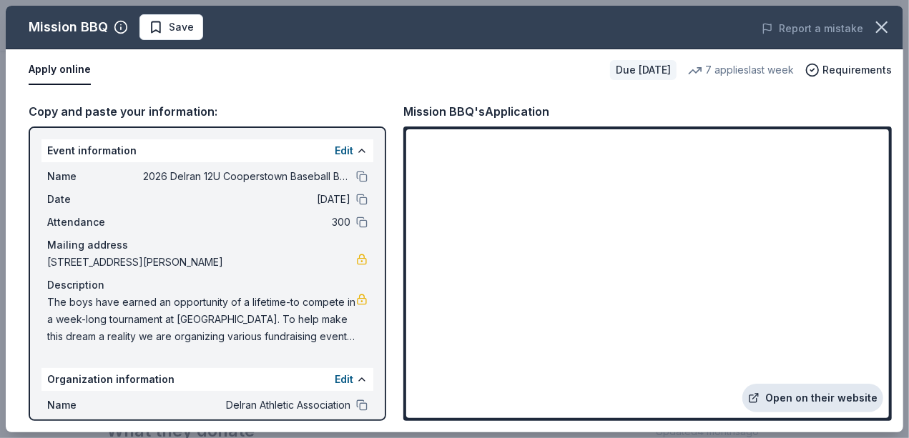
click at [601, 343] on link "Open on their website" at bounding box center [812, 398] width 141 height 29
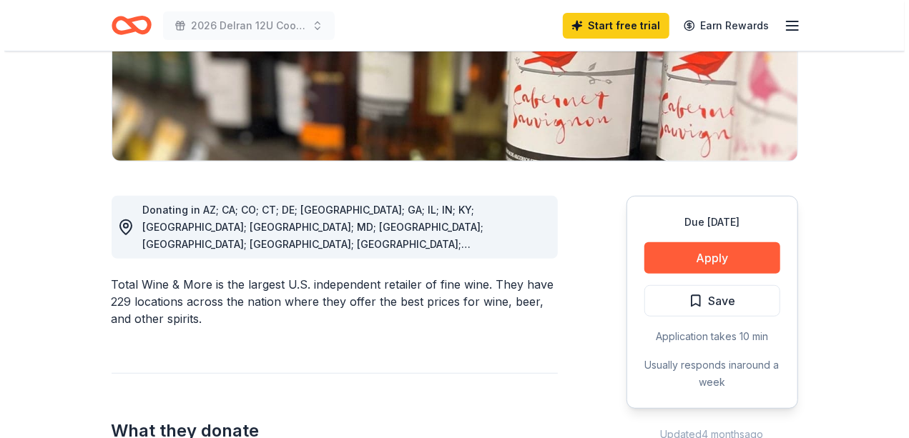
scroll to position [320, 0]
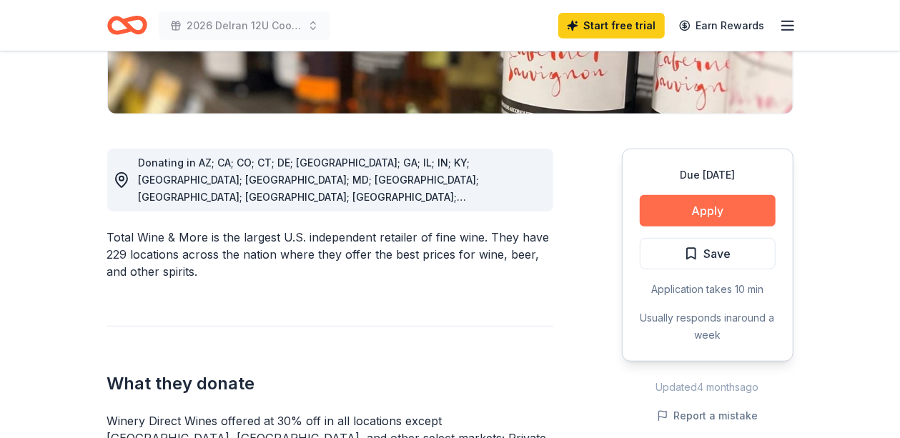
click at [601, 213] on button "Apply" at bounding box center [708, 210] width 136 height 31
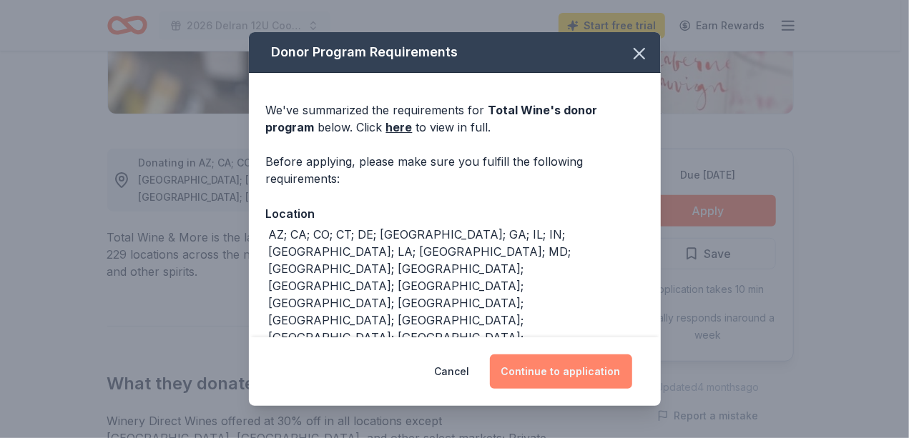
click at [546, 343] on button "Continue to application" at bounding box center [561, 372] width 142 height 34
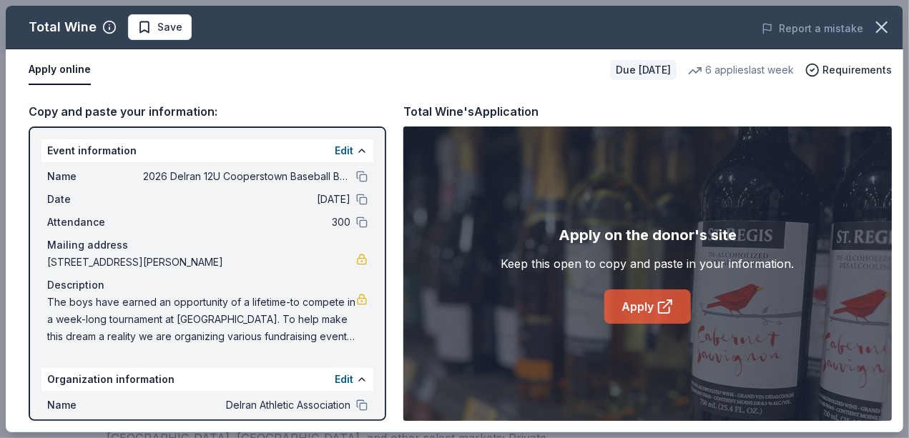
click at [601, 313] on icon at bounding box center [664, 307] width 11 height 11
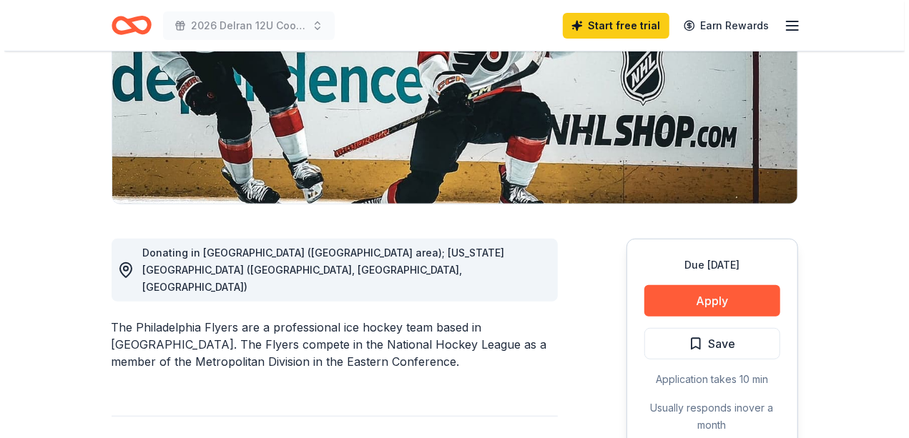
scroll to position [232, 0]
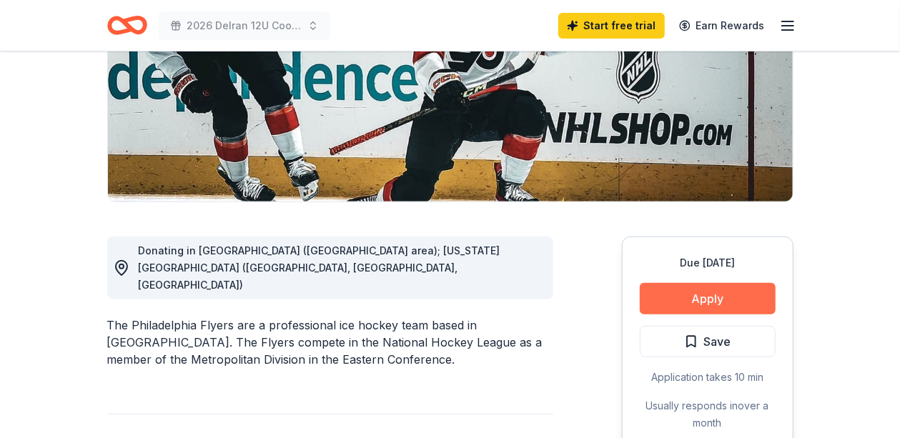
click at [601, 306] on button "Apply" at bounding box center [708, 298] width 136 height 31
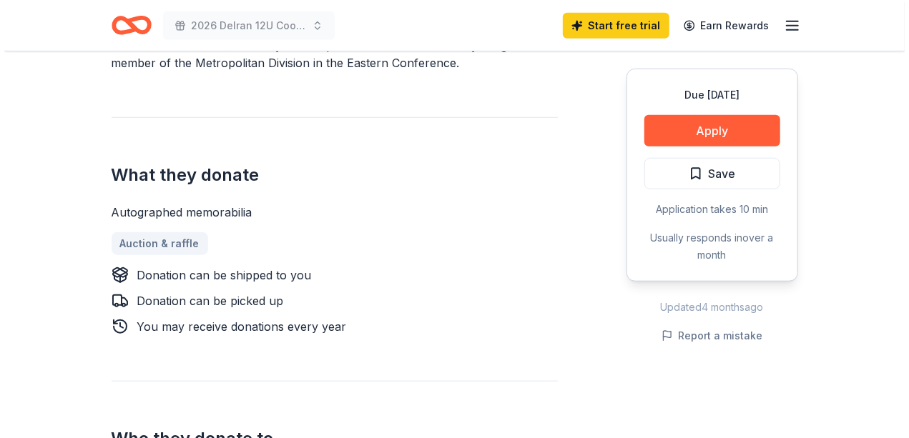
scroll to position [488, 0]
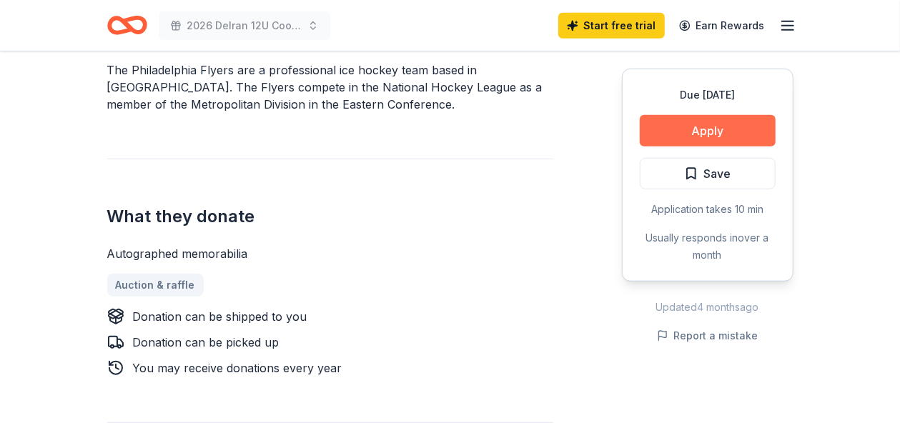
click at [722, 130] on button "Apply" at bounding box center [708, 130] width 136 height 31
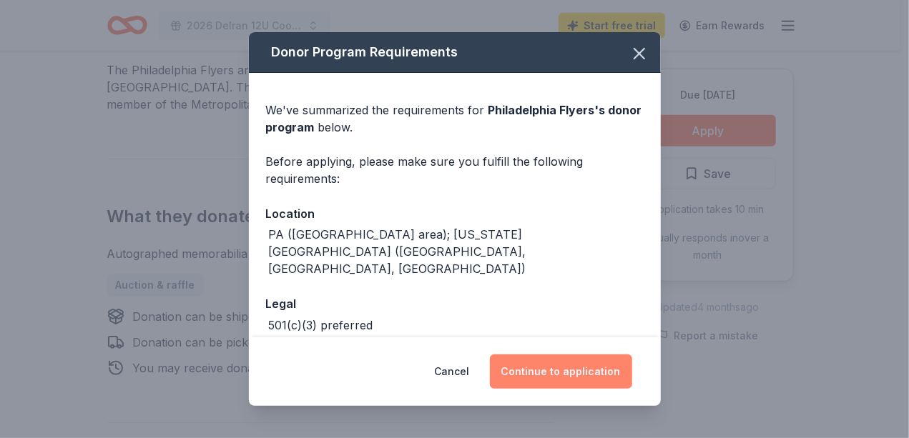
click at [543, 376] on button "Continue to application" at bounding box center [561, 372] width 142 height 34
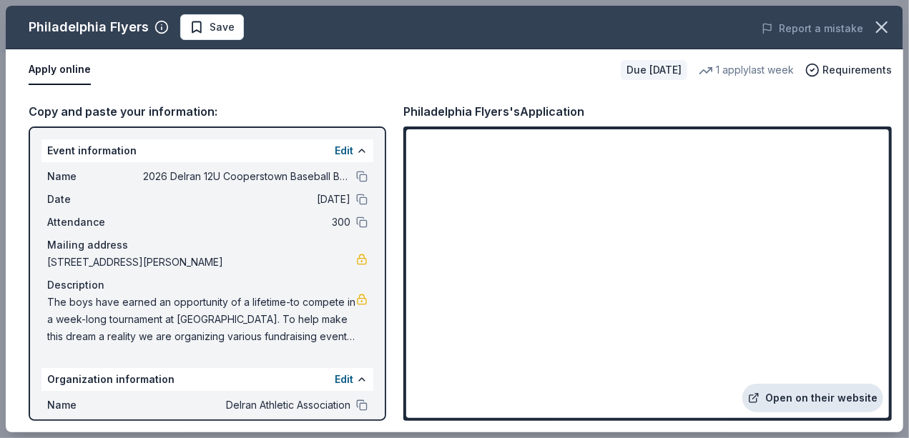
click at [818, 399] on link "Open on their website" at bounding box center [812, 398] width 141 height 29
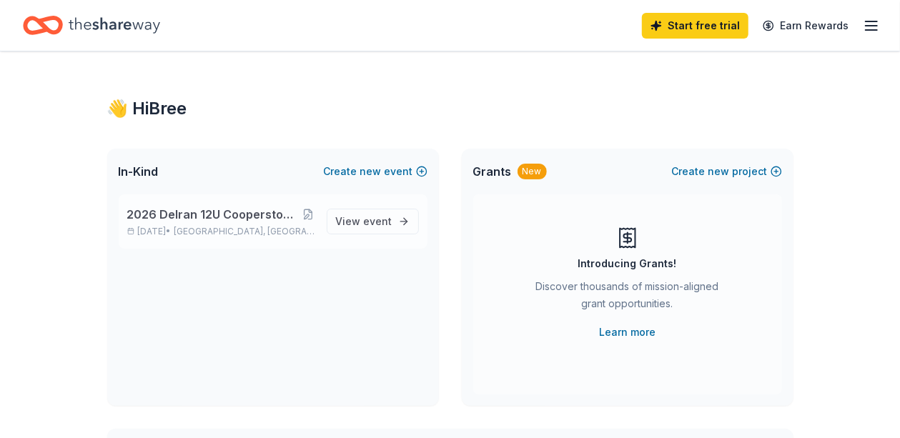
click at [275, 217] on span "2026 Delran 12U Cooperstown Baseball Bag Bingo and Basket Raffle" at bounding box center [214, 214] width 175 height 17
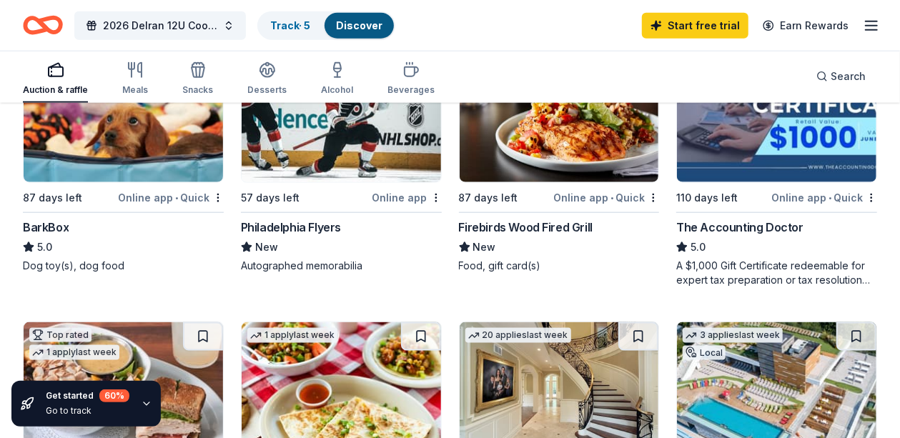
scroll to position [789, 0]
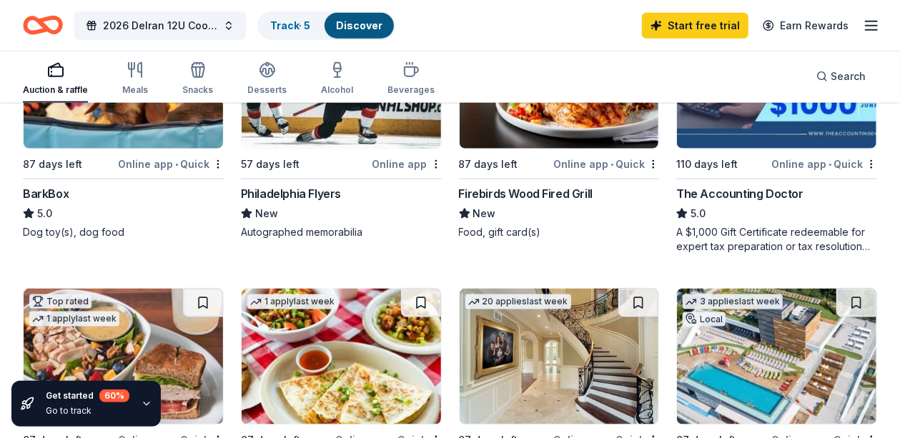
click at [313, 132] on img at bounding box center [341, 81] width 199 height 136
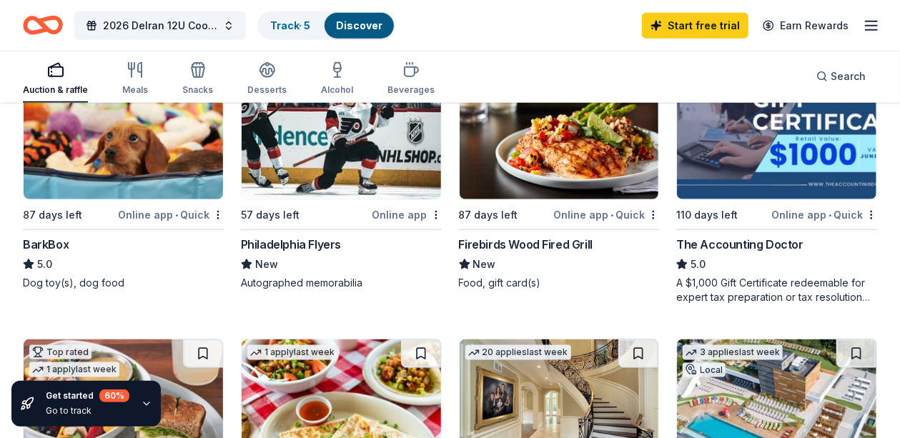
scroll to position [739, 0]
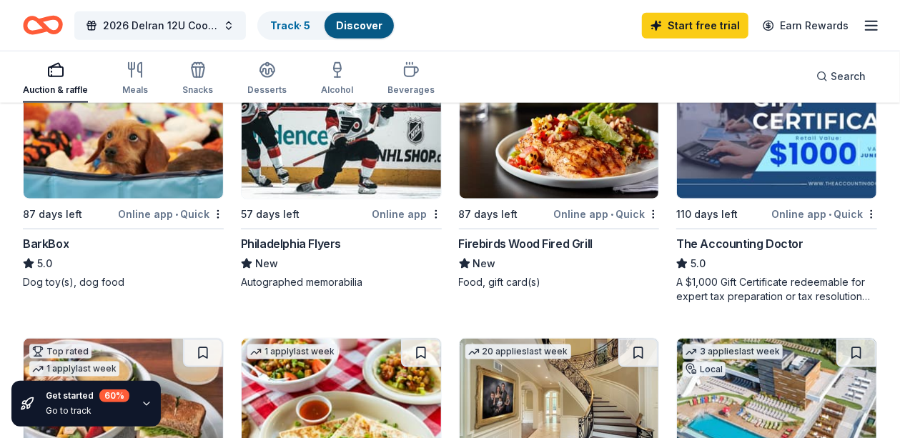
click at [566, 179] on img at bounding box center [559, 131] width 199 height 136
click at [582, 209] on div "Online app • Quick" at bounding box center [606, 214] width 106 height 18
click at [586, 183] on img at bounding box center [559, 131] width 199 height 136
click at [296, 26] on link "Track · 5" at bounding box center [290, 25] width 40 height 12
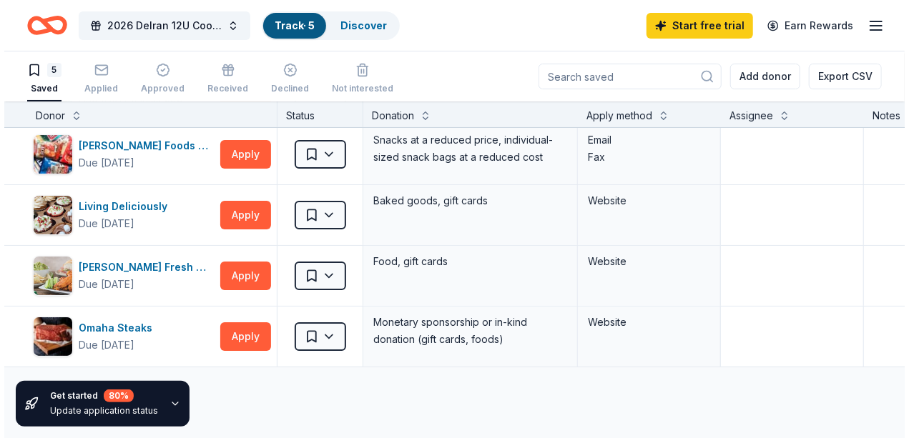
scroll to position [70, 0]
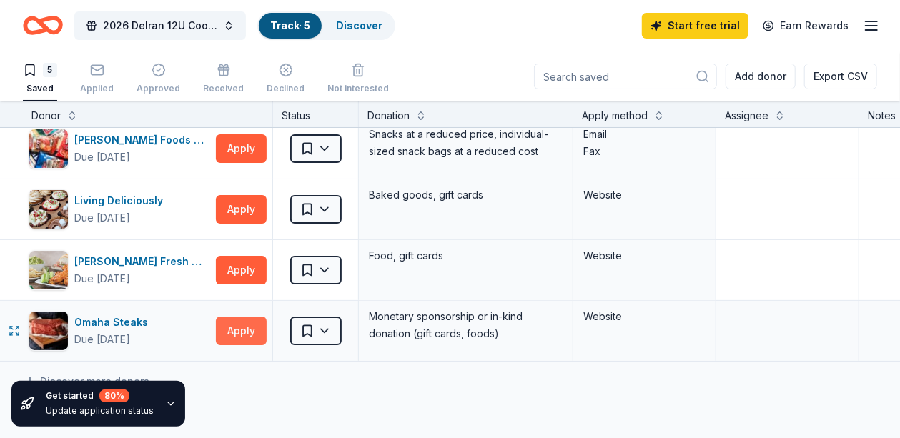
click at [253, 333] on button "Apply" at bounding box center [241, 331] width 51 height 29
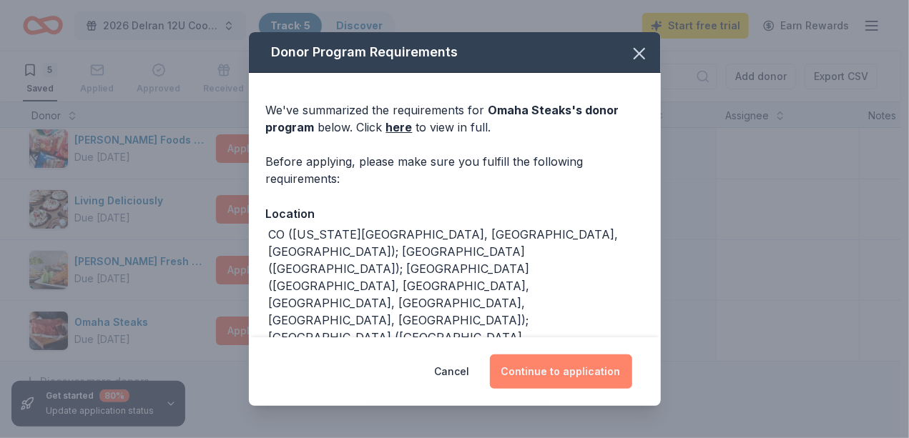
click at [549, 343] on button "Continue to application" at bounding box center [561, 372] width 142 height 34
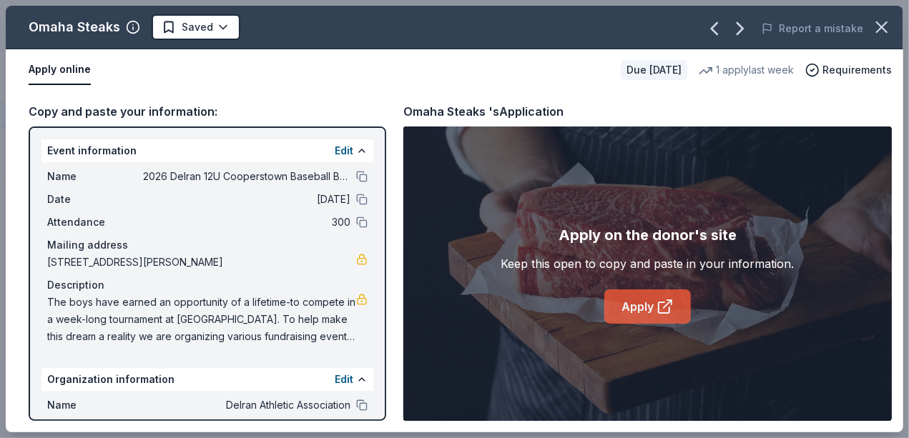
click at [601, 309] on link "Apply" at bounding box center [647, 307] width 87 height 34
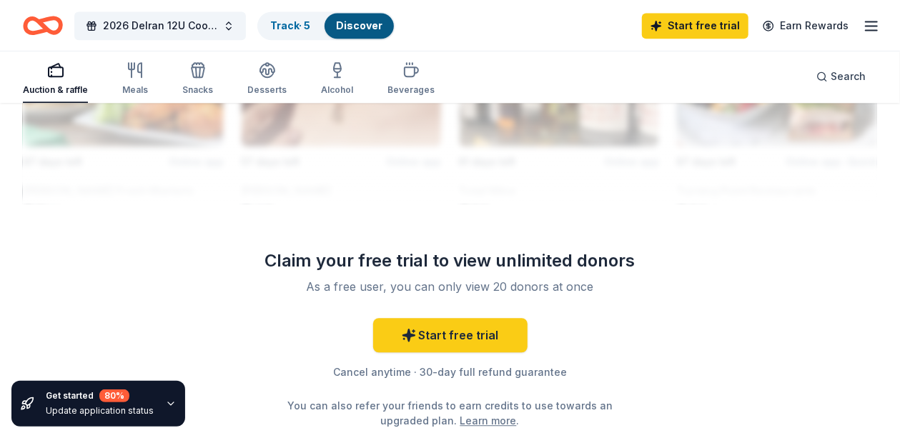
scroll to position [1675, 0]
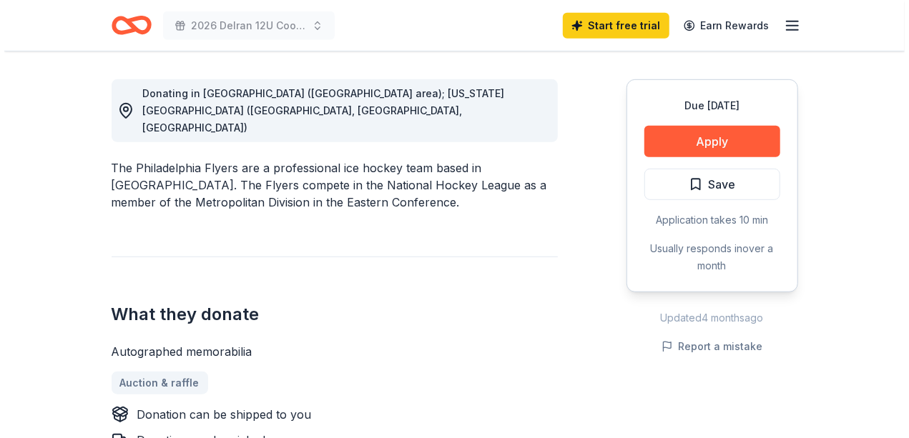
scroll to position [397, 0]
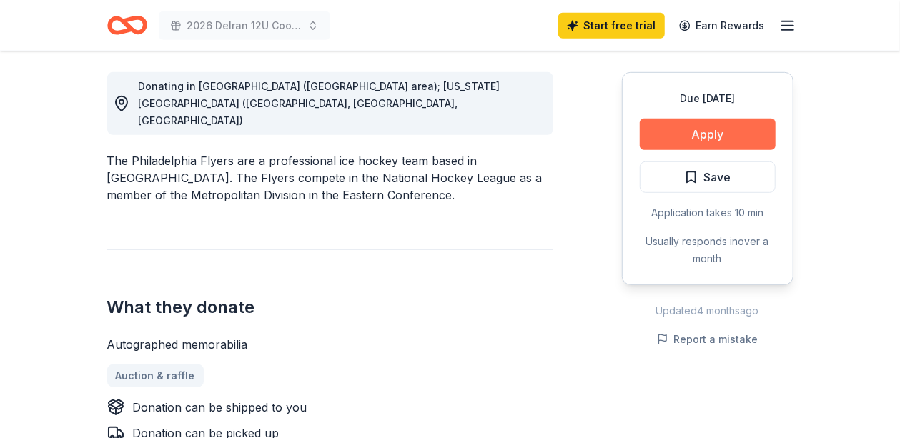
click at [699, 136] on button "Apply" at bounding box center [708, 134] width 136 height 31
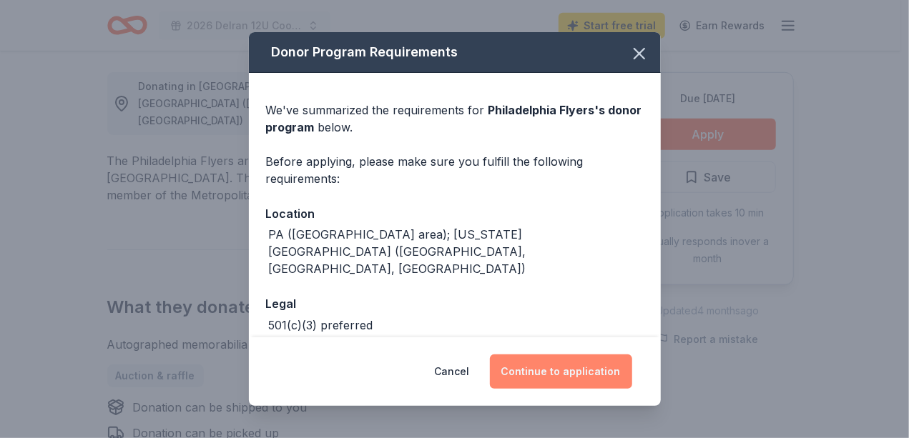
click at [558, 378] on button "Continue to application" at bounding box center [561, 372] width 142 height 34
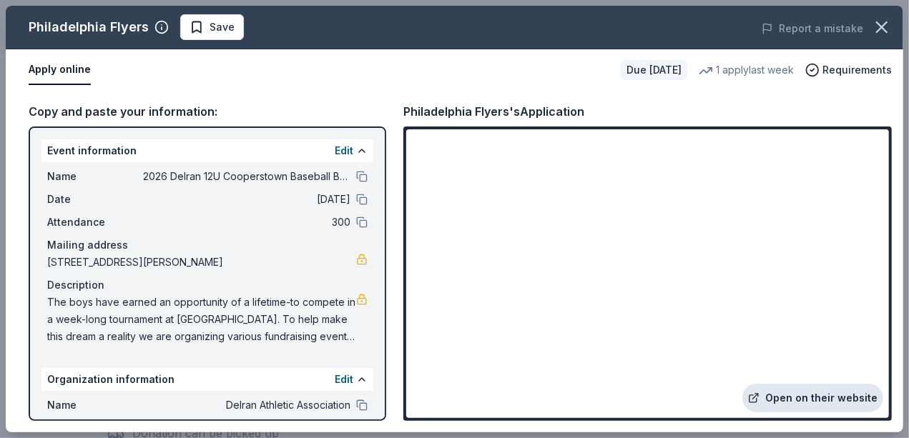
click at [824, 400] on link "Open on their website" at bounding box center [812, 398] width 141 height 29
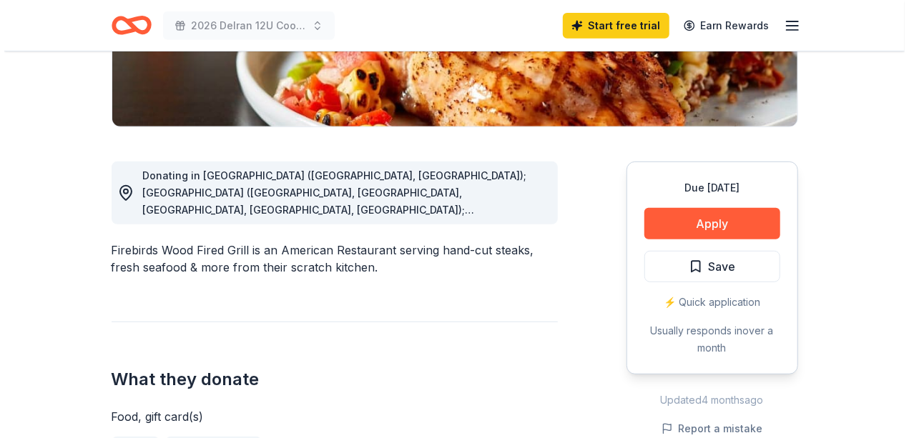
scroll to position [315, 0]
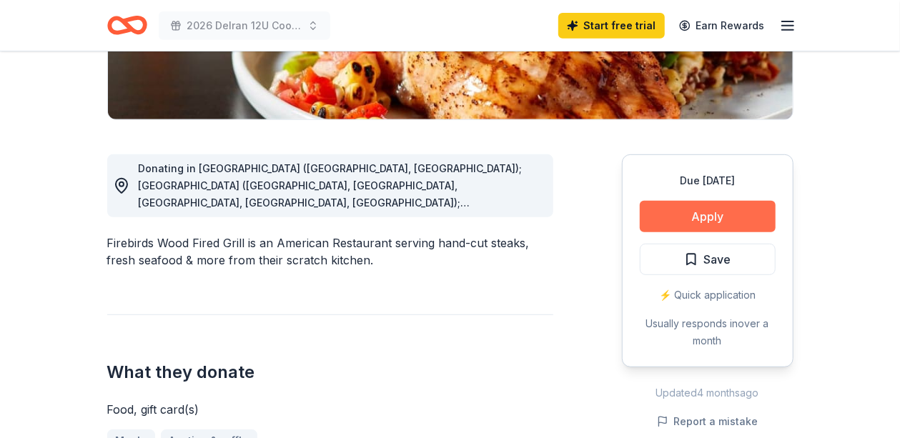
click at [601, 222] on button "Apply" at bounding box center [708, 216] width 136 height 31
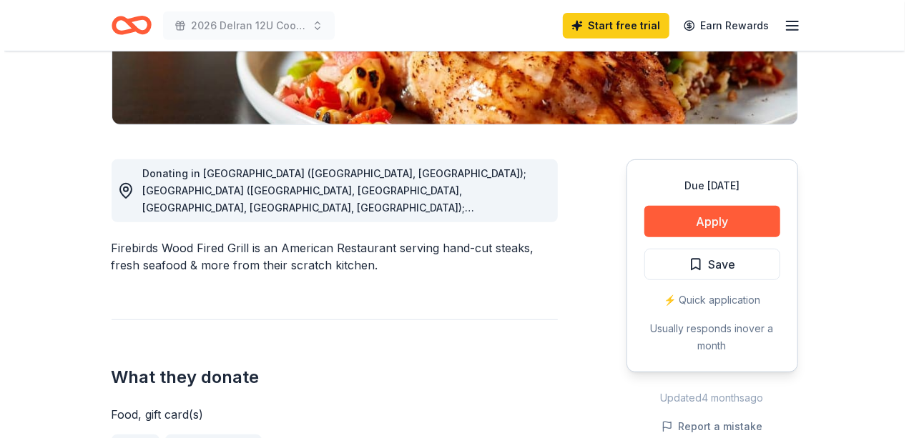
scroll to position [310, 0]
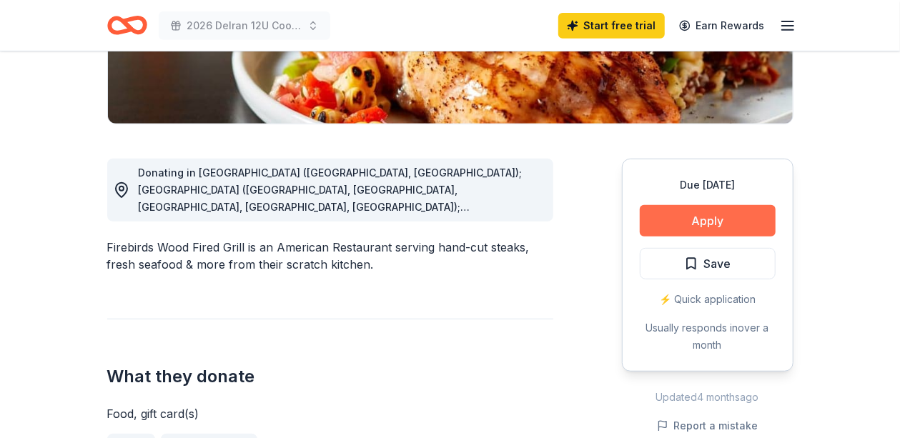
click at [692, 226] on button "Apply" at bounding box center [708, 220] width 136 height 31
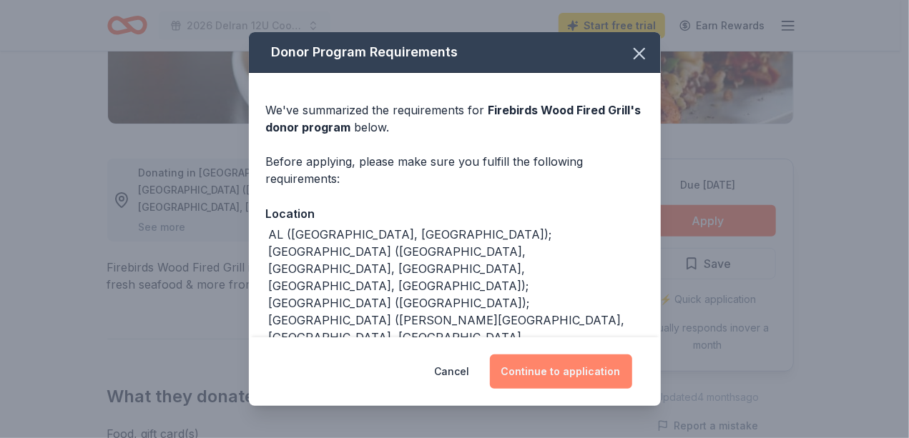
click at [576, 375] on button "Continue to application" at bounding box center [561, 372] width 142 height 34
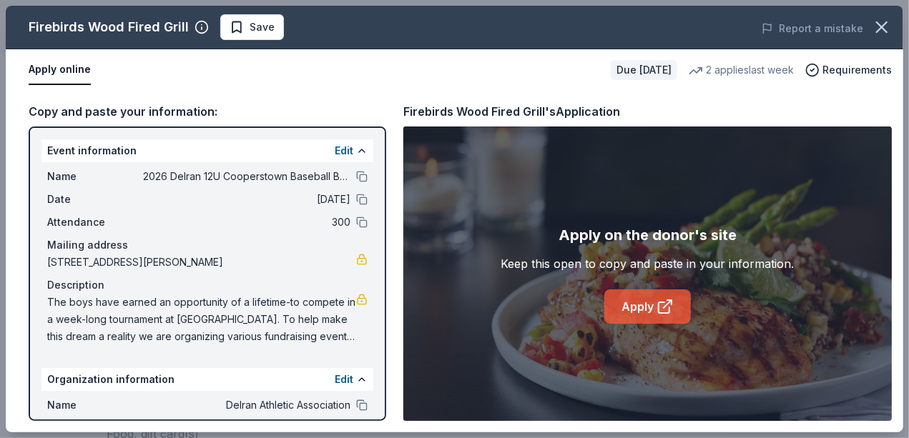
click at [654, 313] on link "Apply" at bounding box center [647, 307] width 87 height 34
